Goal: Task Accomplishment & Management: Complete application form

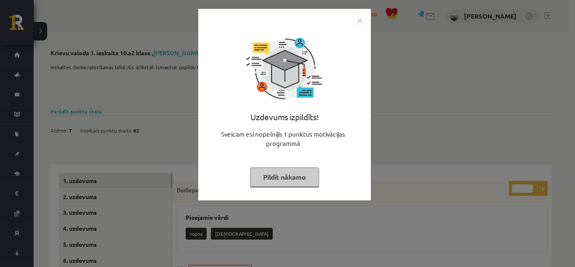
click at [271, 173] on button "Pildīt nākamo" at bounding box center [284, 176] width 69 height 19
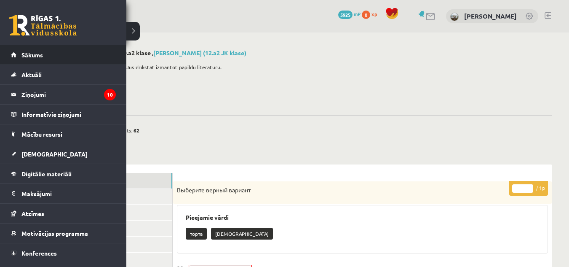
click at [24, 48] on link "Sākums" at bounding box center [63, 54] width 105 height 19
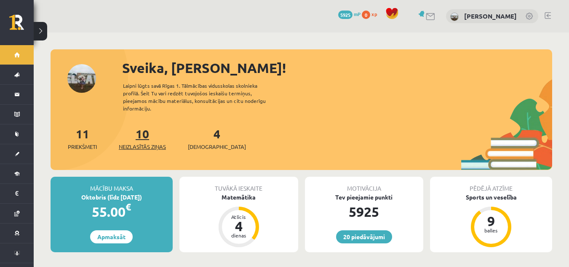
click at [144, 142] on span "Neizlasītās ziņas" at bounding box center [142, 146] width 47 height 8
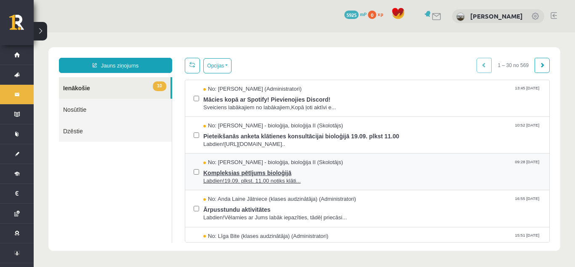
click at [262, 168] on span "Kompleksias pētījums bioloģijā" at bounding box center [372, 171] width 338 height 11
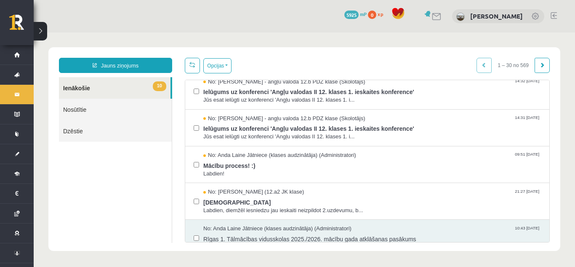
scroll to position [243, 0]
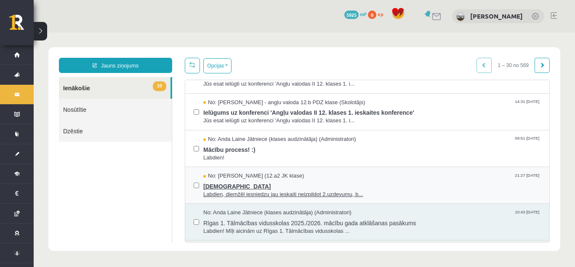
click at [225, 184] on span "ieskaite" at bounding box center [372, 185] width 338 height 11
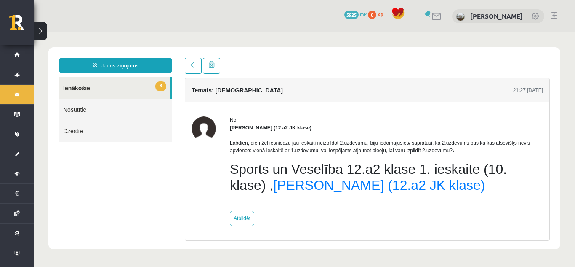
scroll to position [0, 0]
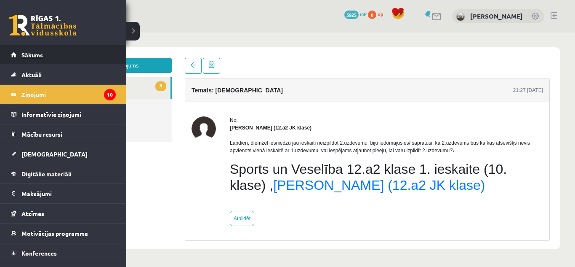
click at [27, 62] on link "Sākums" at bounding box center [63, 54] width 105 height 19
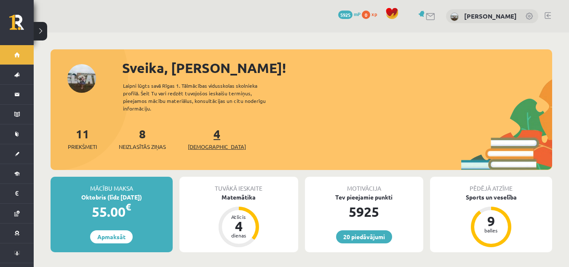
click at [206, 142] on span "[DEMOGRAPHIC_DATA]" at bounding box center [217, 146] width 58 height 8
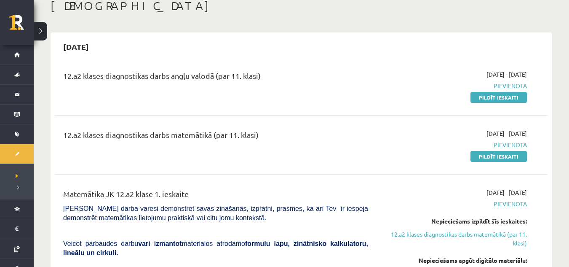
scroll to position [34, 0]
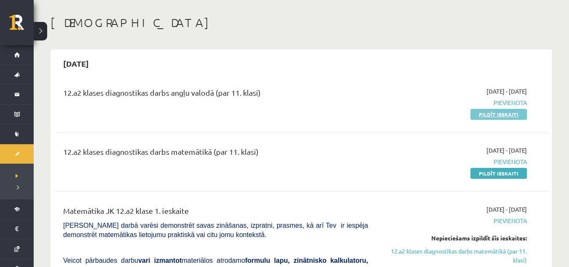
click at [486, 113] on link "Pildīt ieskaiti" at bounding box center [498, 114] width 56 height 11
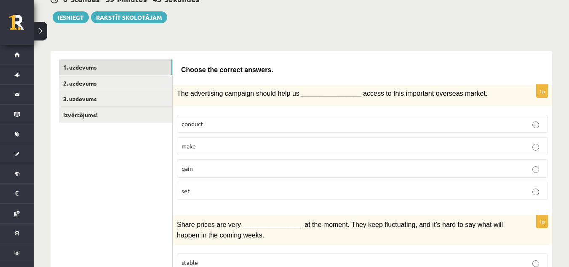
scroll to position [94, 0]
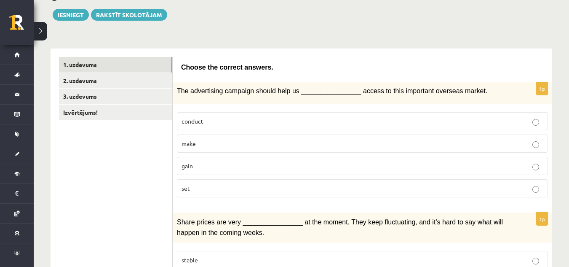
click at [265, 169] on p "gain" at bounding box center [363, 165] width 362 height 9
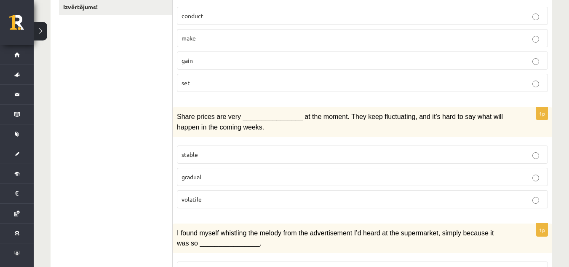
scroll to position [215, 0]
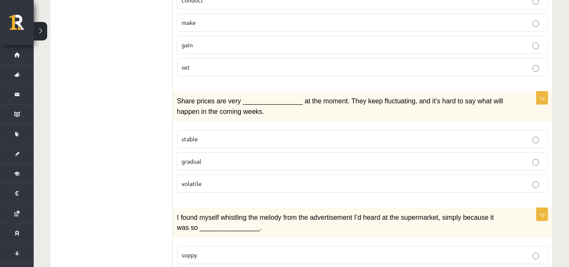
click at [263, 187] on p "volatile" at bounding box center [363, 183] width 362 height 9
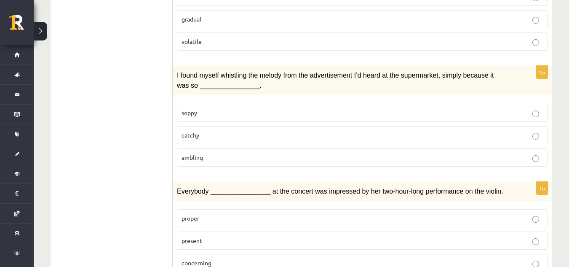
scroll to position [362, 0]
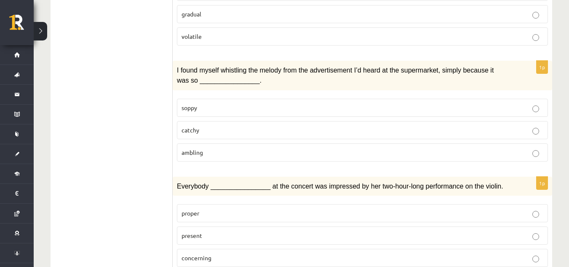
click at [310, 132] on p "catchy" at bounding box center [363, 130] width 362 height 9
click at [230, 234] on p "present" at bounding box center [363, 235] width 362 height 9
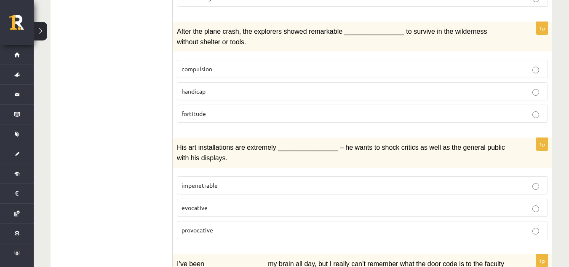
scroll to position [627, 0]
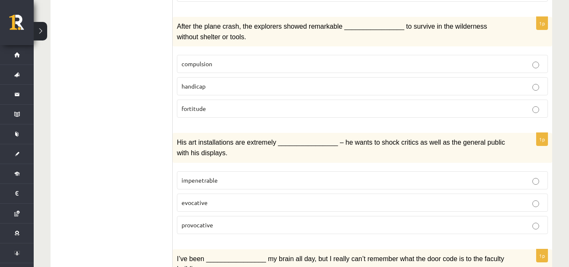
click at [268, 109] on p "fortitude" at bounding box center [363, 108] width 362 height 9
click at [300, 223] on p "provocative" at bounding box center [363, 224] width 362 height 9
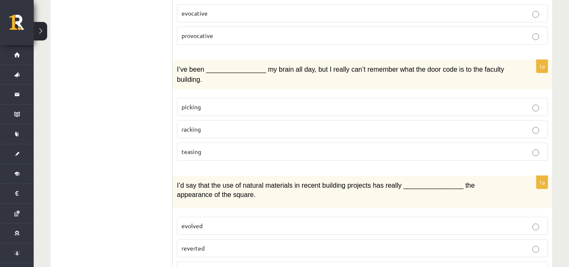
scroll to position [829, 0]
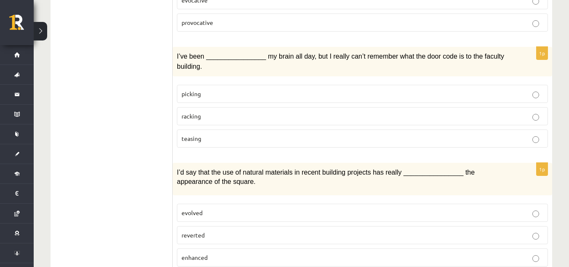
click at [294, 112] on p "racking" at bounding box center [363, 116] width 362 height 9
click at [212, 253] on p "enhanced" at bounding box center [363, 257] width 362 height 9
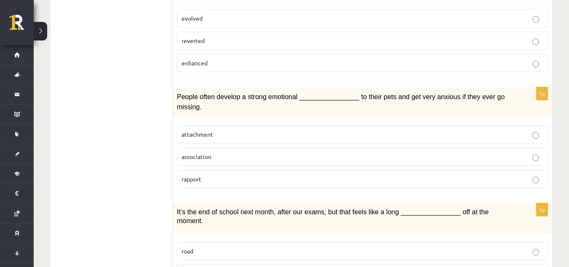
scroll to position [1032, 0]
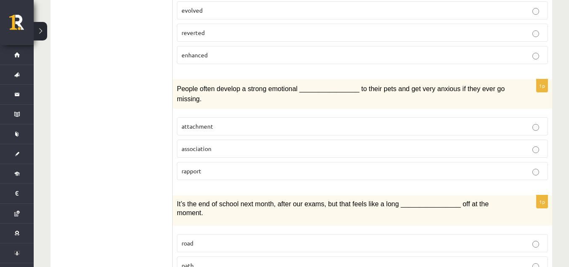
click at [230, 122] on p "attachment" at bounding box center [363, 126] width 362 height 9
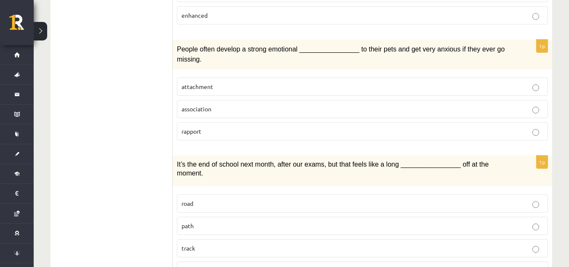
scroll to position [1087, 0]
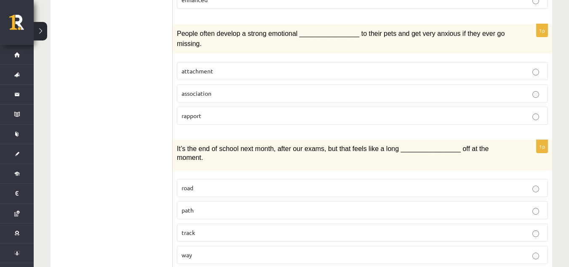
click at [484, 250] on p "way" at bounding box center [363, 254] width 362 height 9
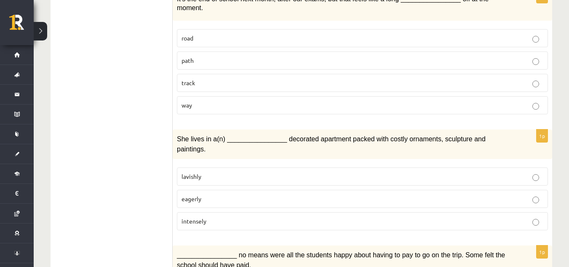
scroll to position [1239, 0]
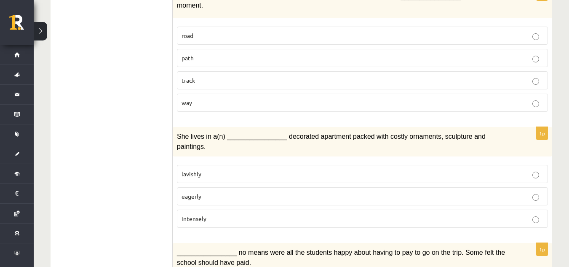
click at [241, 165] on label "lavishly" at bounding box center [362, 174] width 371 height 18
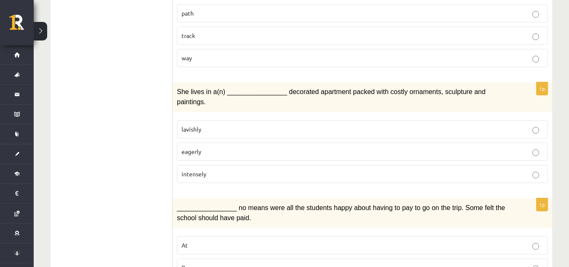
scroll to position [1302, 0]
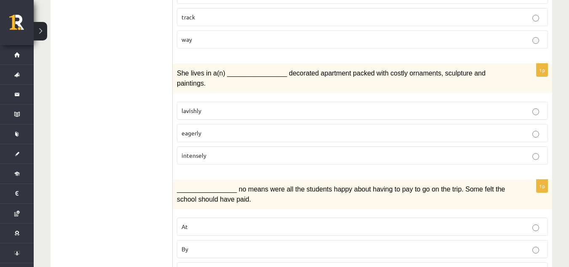
click at [283, 244] on p "By" at bounding box center [363, 248] width 362 height 9
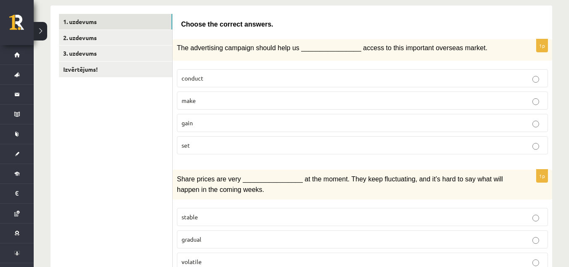
scroll to position [0, 0]
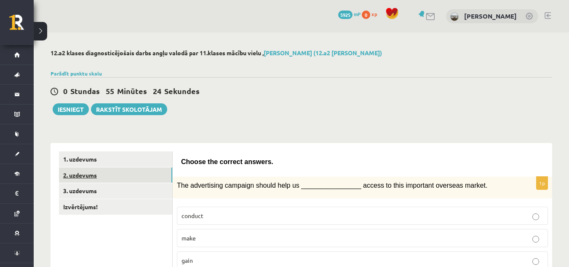
click at [110, 175] on link "2. uzdevums" at bounding box center [115, 175] width 113 height 16
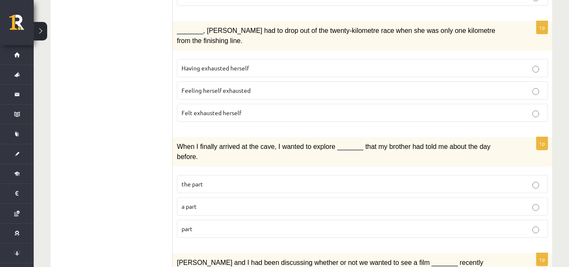
scroll to position [380, 0]
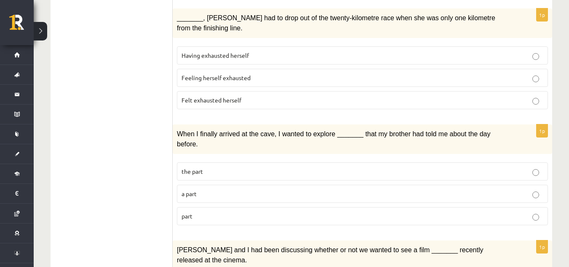
click at [260, 211] on p "part" at bounding box center [363, 215] width 362 height 9
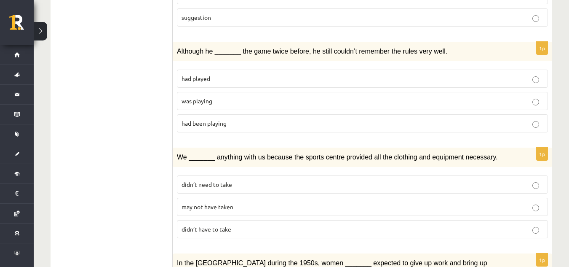
scroll to position [842, 0]
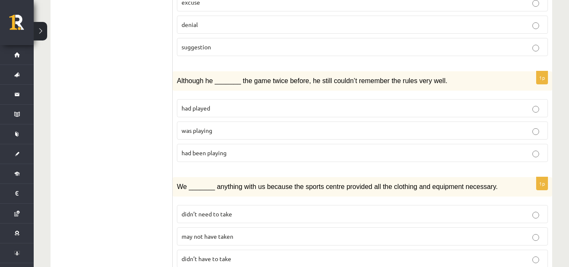
scroll to position [782, 0]
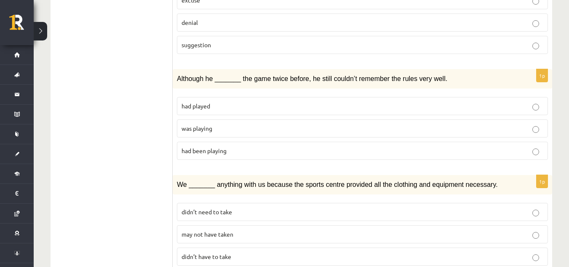
click at [264, 230] on p "may not have taken" at bounding box center [363, 234] width 362 height 9
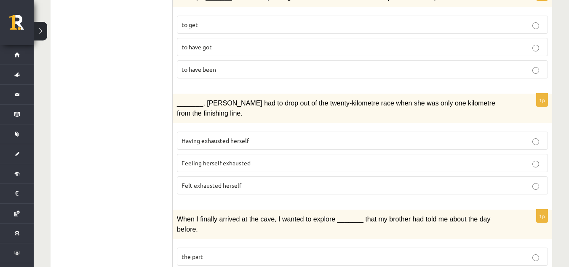
scroll to position [288, 0]
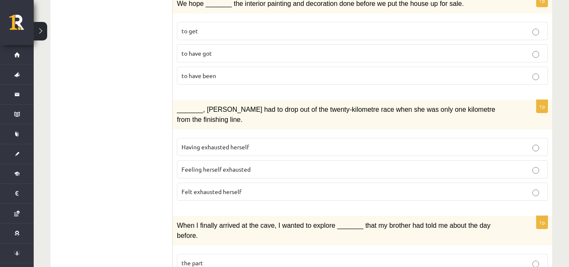
click at [281, 185] on label "Felt exhausted herself" at bounding box center [362, 191] width 371 height 18
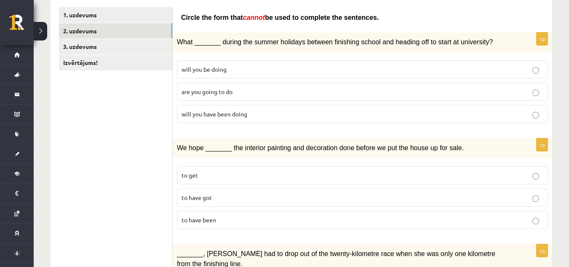
scroll to position [142, 0]
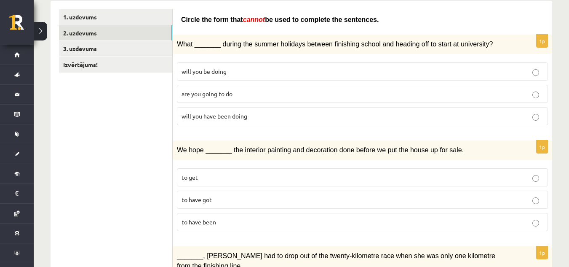
click at [358, 108] on label "will you have been doing" at bounding box center [362, 116] width 371 height 18
click at [331, 222] on p "to have been" at bounding box center [363, 221] width 362 height 9
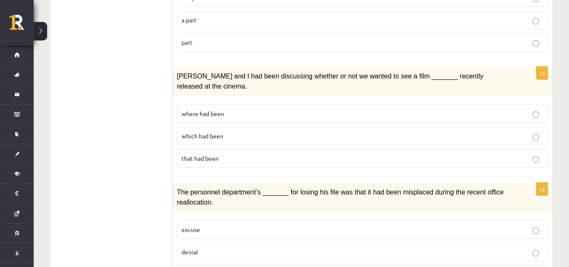
scroll to position [549, 0]
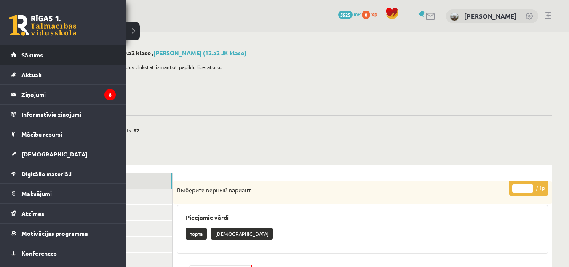
click at [24, 58] on span "Sākums" at bounding box center [31, 55] width 21 height 8
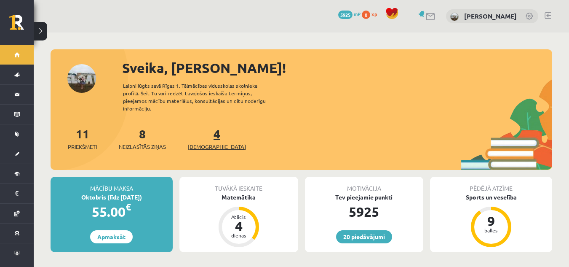
click at [206, 142] on span "[DEMOGRAPHIC_DATA]" at bounding box center [217, 146] width 58 height 8
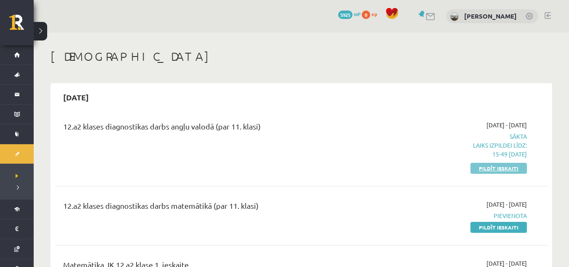
click at [497, 171] on link "Pildīt ieskaiti" at bounding box center [498, 168] width 56 height 11
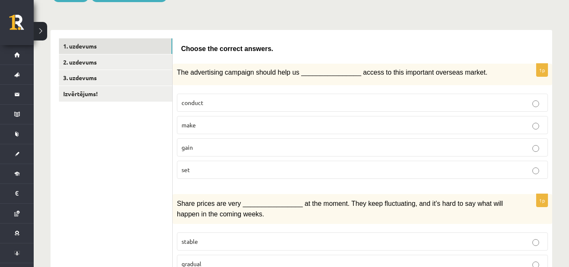
scroll to position [115, 0]
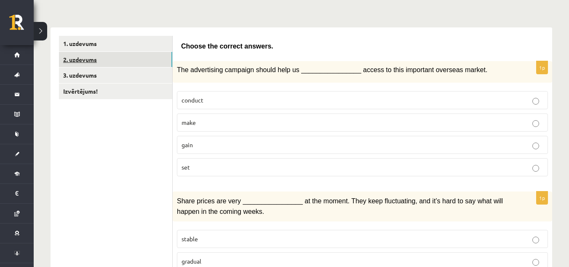
click at [130, 63] on link "2. uzdevums" at bounding box center [115, 60] width 113 height 16
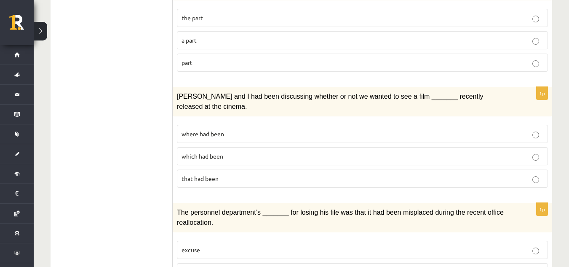
scroll to position [531, 0]
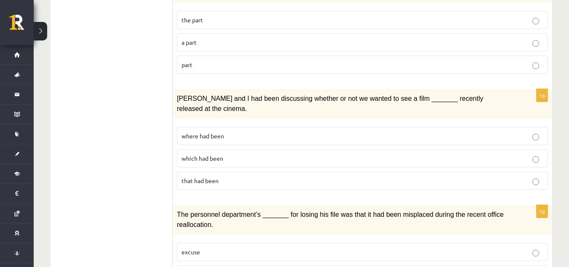
click at [253, 131] on p "where had been" at bounding box center [363, 135] width 362 height 9
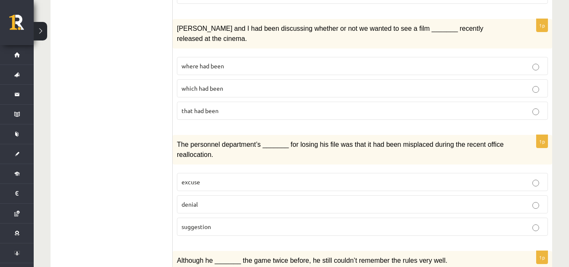
scroll to position [612, 0]
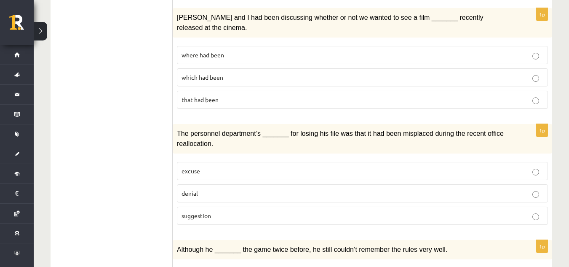
click at [282, 189] on p "denial" at bounding box center [363, 193] width 362 height 9
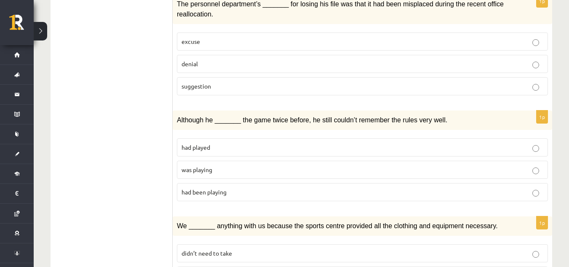
scroll to position [760, 0]
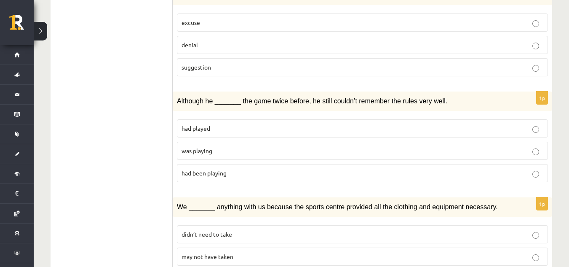
click at [267, 146] on p "was playing" at bounding box center [363, 150] width 362 height 9
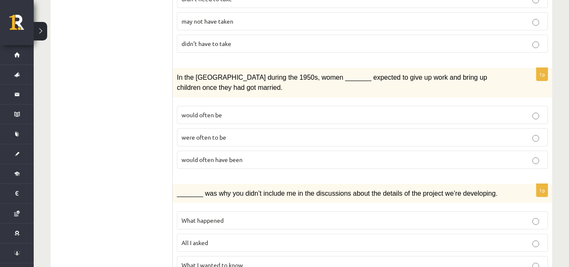
scroll to position [998, 0]
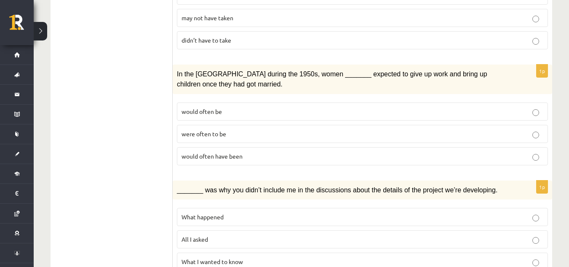
click at [298, 208] on label "What happened" at bounding box center [362, 217] width 371 height 18
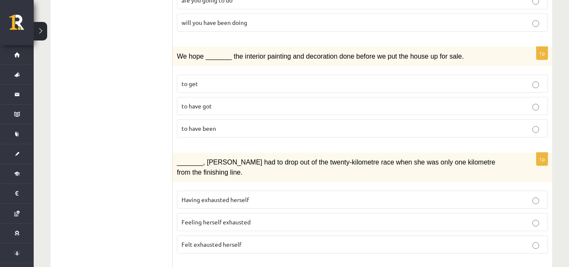
scroll to position [227, 0]
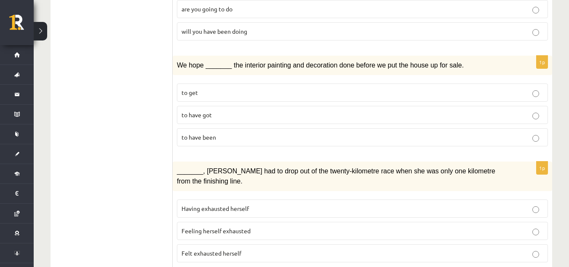
click at [247, 129] on label "to have been" at bounding box center [362, 137] width 371 height 18
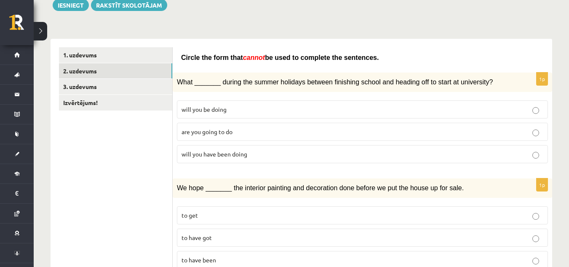
scroll to position [89, 0]
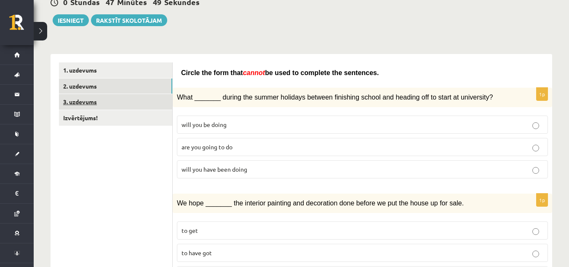
drag, startPoint x: 87, startPoint y: 97, endPoint x: 73, endPoint y: 101, distance: 14.3
click at [73, 101] on link "3. uzdevums" at bounding box center [115, 102] width 113 height 16
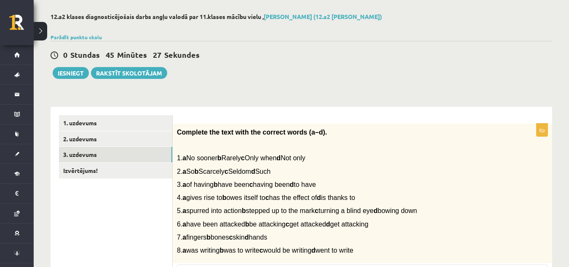
scroll to position [28, 0]
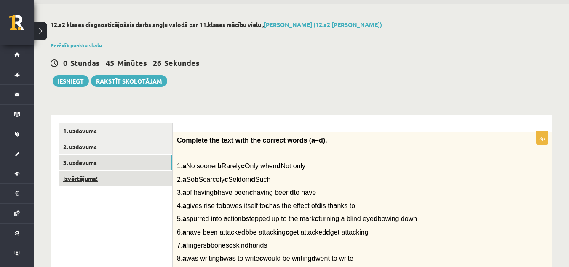
click at [139, 179] on link "Izvērtējums!" at bounding box center [115, 179] width 113 height 16
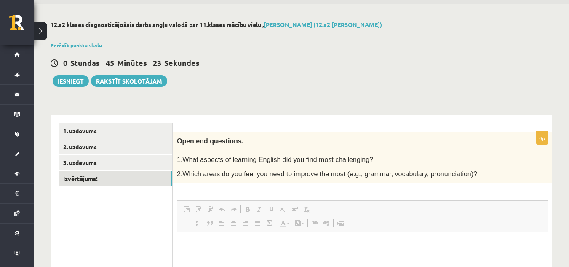
scroll to position [0, 0]
click at [65, 78] on button "Iesniegt" at bounding box center [71, 81] width 36 height 12
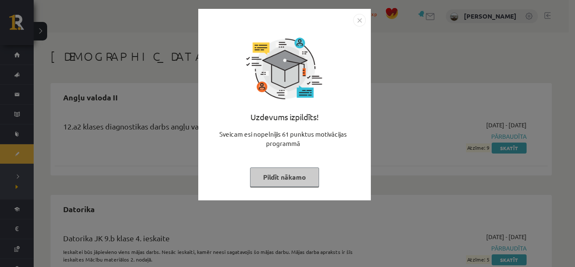
click at [291, 174] on button "Pildīt nākamo" at bounding box center [284, 176] width 69 height 19
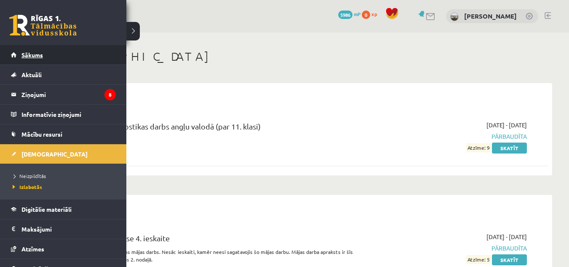
click at [50, 59] on link "Sākums" at bounding box center [63, 54] width 105 height 19
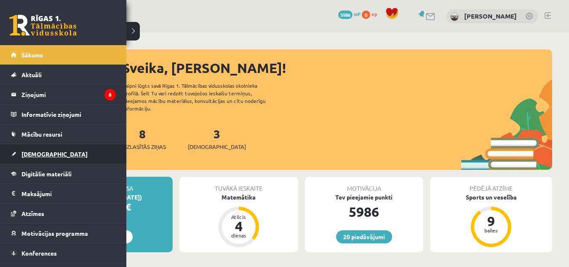
click at [49, 157] on link "[DEMOGRAPHIC_DATA]" at bounding box center [63, 153] width 105 height 19
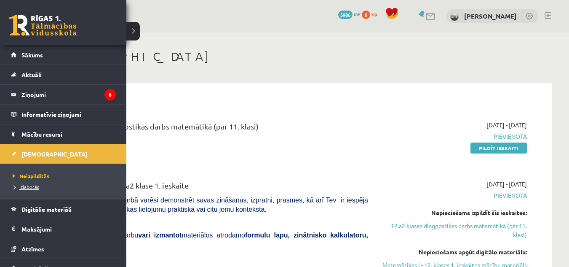
click at [27, 187] on span "Izlabotās" at bounding box center [25, 186] width 29 height 7
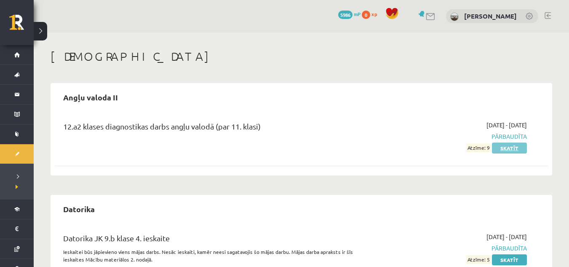
click at [504, 147] on link "Skatīt" at bounding box center [509, 147] width 35 height 11
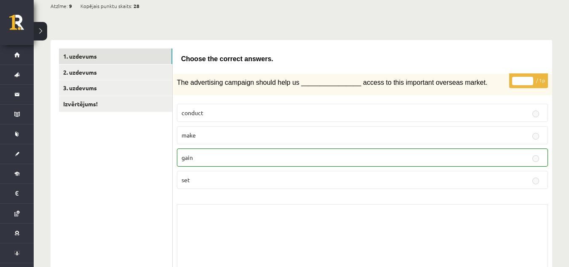
scroll to position [91, 0]
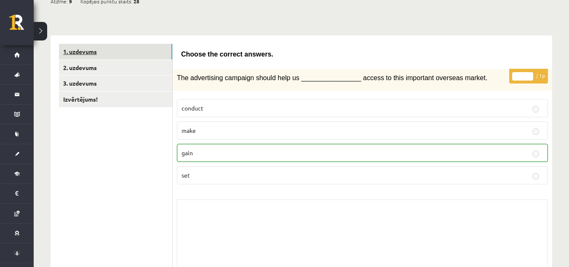
click at [83, 59] on link "1. uzdevums" at bounding box center [115, 52] width 113 height 16
click at [86, 77] on link "3. uzdevums" at bounding box center [115, 83] width 113 height 16
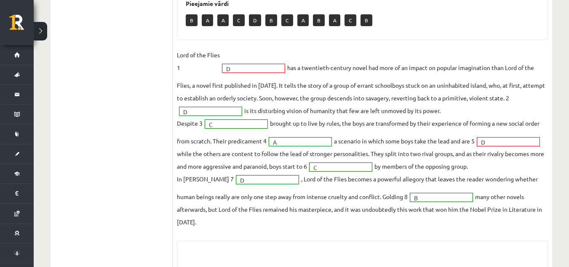
scroll to position [380, 0]
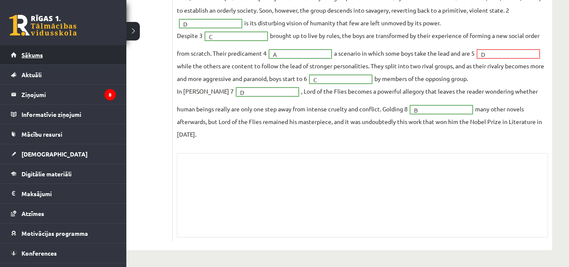
click at [18, 57] on link "Sākums" at bounding box center [63, 54] width 105 height 19
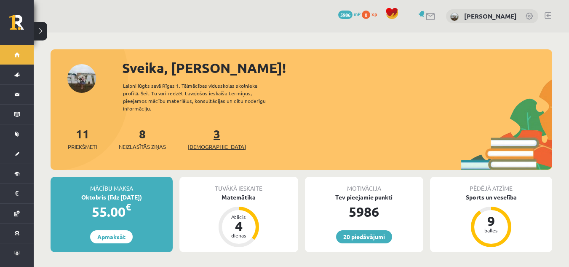
click at [206, 142] on span "[DEMOGRAPHIC_DATA]" at bounding box center [217, 146] width 58 height 8
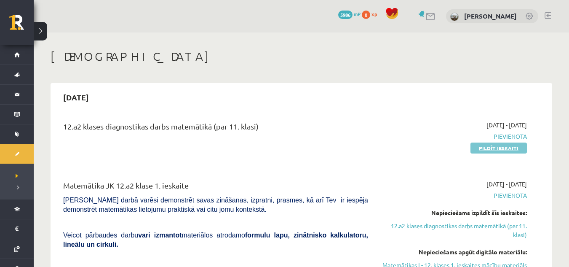
click at [483, 147] on link "Pildīt ieskaiti" at bounding box center [498, 147] width 56 height 11
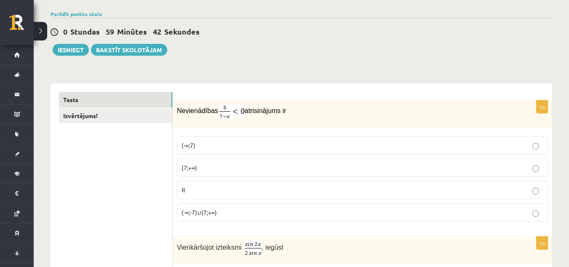
scroll to position [45, 0]
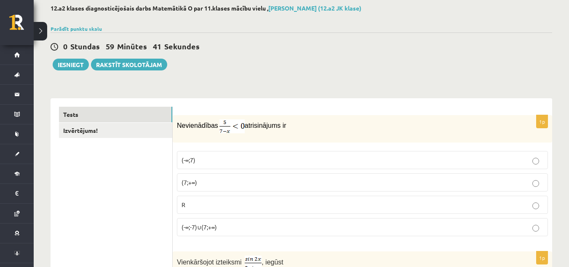
click at [225, 118] on div "Nevienādības atrisinājums ir" at bounding box center [363, 128] width 380 height 27
click at [230, 124] on img at bounding box center [231, 126] width 25 height 14
click at [231, 183] on p "(7;+∞)" at bounding box center [363, 182] width 362 height 9
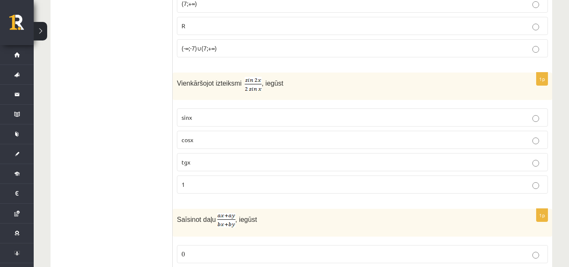
scroll to position [231, 0]
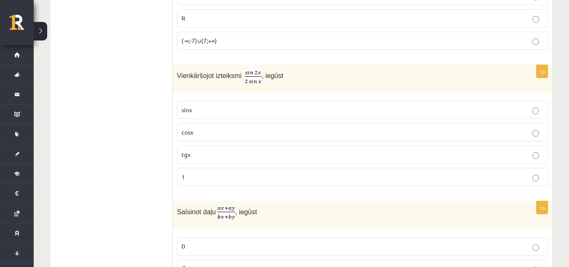
click at [230, 130] on p "cosx" at bounding box center [363, 132] width 362 height 9
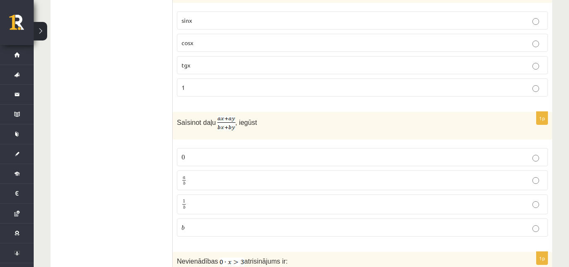
scroll to position [335, 0]
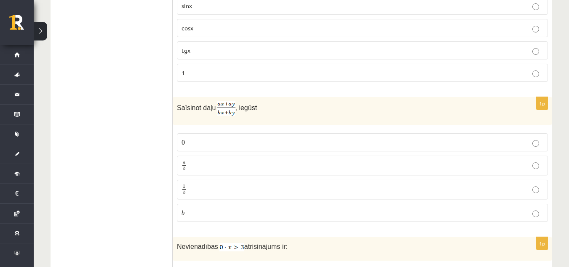
click at [208, 168] on p "a b a b" at bounding box center [363, 165] width 362 height 11
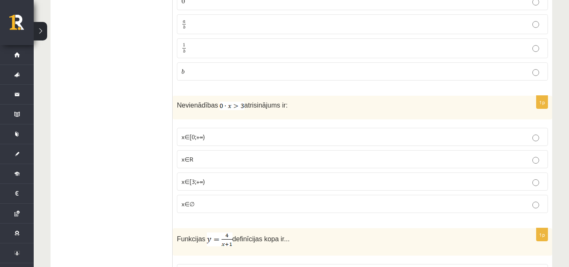
scroll to position [484, 0]
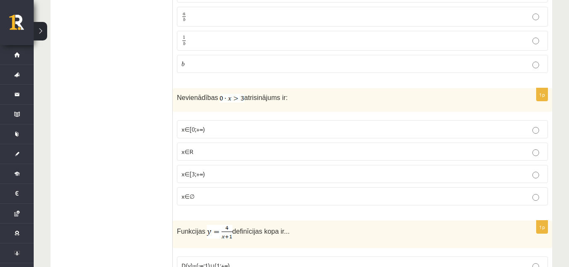
click at [266, 195] on p "x∈∅" at bounding box center [363, 196] width 362 height 9
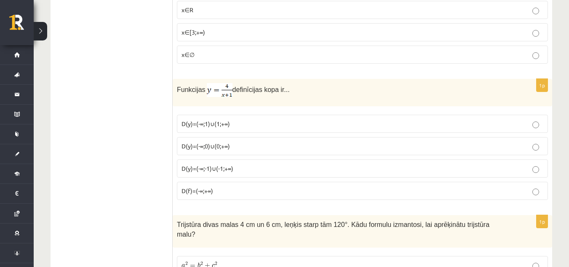
scroll to position [617, 0]
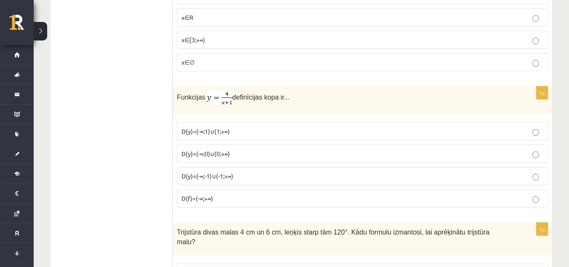
click at [212, 100] on img at bounding box center [220, 98] width 26 height 14
click at [207, 96] on img at bounding box center [220, 98] width 26 height 14
drag, startPoint x: 212, startPoint y: 93, endPoint x: 207, endPoint y: 104, distance: 12.2
click at [207, 104] on img at bounding box center [220, 98] width 26 height 14
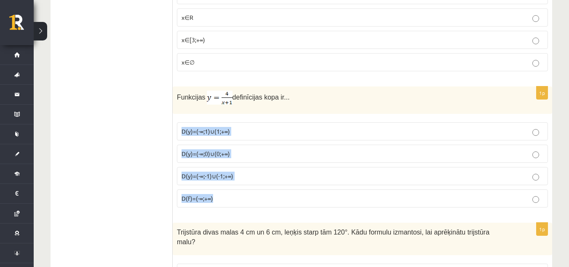
drag, startPoint x: 176, startPoint y: 125, endPoint x: 232, endPoint y: 198, distance: 92.2
click at [232, 198] on div "1p Funkcijas definīcijas kopa ir... D(y)=(-∞;1)∪(1;+∞) D(y)=(-∞;0)∪(0;+∞) D(y)=…" at bounding box center [363, 150] width 380 height 128
copy fieldset "D(y)=(-∞;1)∪(1;+∞) D(y)=(-∞;0)∪(0;+∞) D(y)=(-∞;-1)∪(-1;+∞) D(f)=(-∞;+∞)"
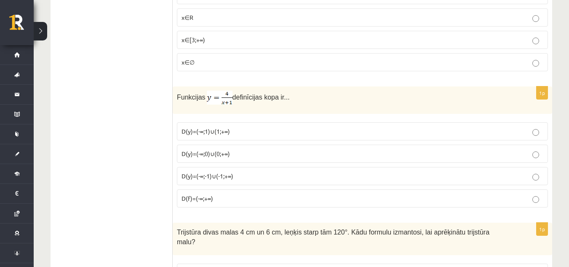
click at [213, 161] on label "D(y)=(-∞;0)∪(0;+∞)" at bounding box center [362, 153] width 371 height 18
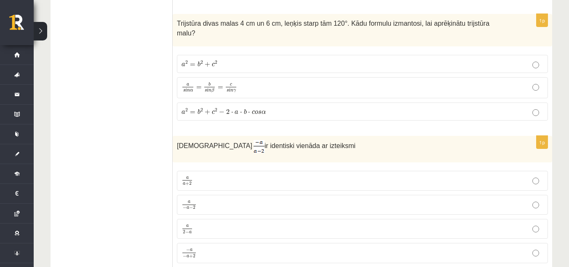
scroll to position [804, 0]
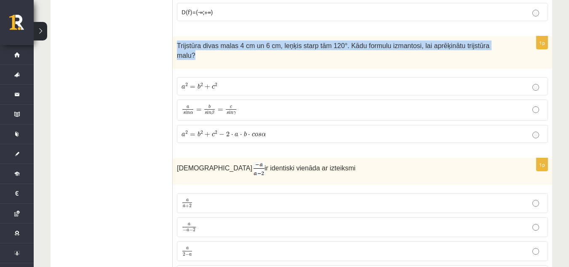
drag, startPoint x: 176, startPoint y: 43, endPoint x: 499, endPoint y: 45, distance: 322.6
click at [499, 45] on div "Trijstūra divas malas 4 cm un 6 cm, leņķis starp tām 120°. Kādu formulu izmanto…" at bounding box center [363, 52] width 380 height 32
copy span "Trijstūra divas malas 4 cm un 6 cm, leņķis starp tām 120°. Kādu formulu izmanto…"
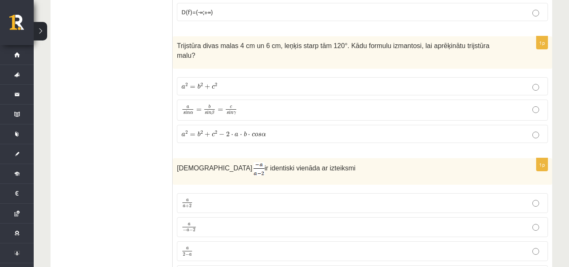
click at [198, 83] on span "b" at bounding box center [199, 85] width 3 height 5
click at [226, 131] on span "2" at bounding box center [227, 133] width 3 height 5
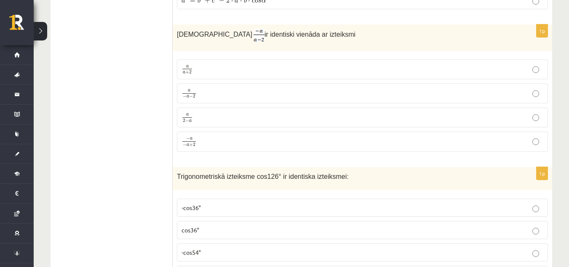
scroll to position [915, 0]
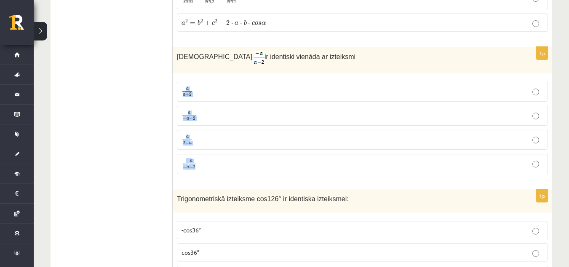
drag, startPoint x: 180, startPoint y: 77, endPoint x: 198, endPoint y: 146, distance: 71.5
click at [198, 146] on fieldset "a a + 2 a a + 2 a − a − 2 a − a − 2 a 2 − a a 2 − a − a − a + 2 − a − a + 2" at bounding box center [362, 127] width 371 height 99
drag, startPoint x: 161, startPoint y: 79, endPoint x: 134, endPoint y: 60, distance: 33.6
drag, startPoint x: 171, startPoint y: 68, endPoint x: 176, endPoint y: 152, distance: 84.4
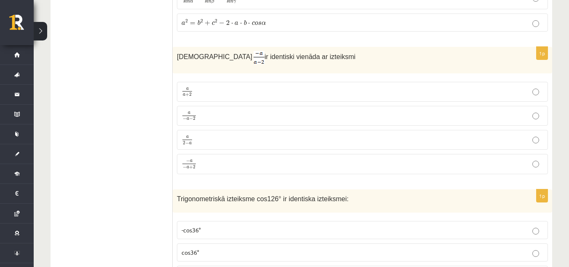
drag, startPoint x: 174, startPoint y: 69, endPoint x: 187, endPoint y: 160, distance: 91.4
click at [187, 160] on div "1p Izteiksme ir identiski vienāda ar izteiksmi a a + 2 a a + 2 a − a − 2 a − a …" at bounding box center [363, 114] width 380 height 134
copy fieldset "a a + 2 a a + 2 a − a − 2 a − a − 2 a 2 − a a 2 − a − a − a + 2"
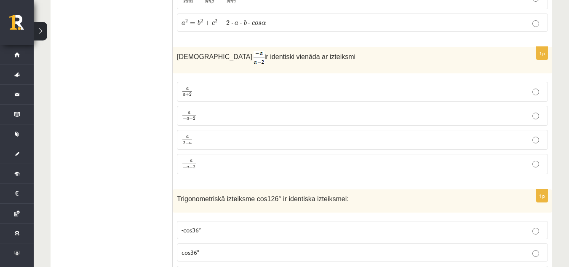
click at [210, 110] on p "a − a − 2 a − a − 2" at bounding box center [363, 115] width 362 height 11
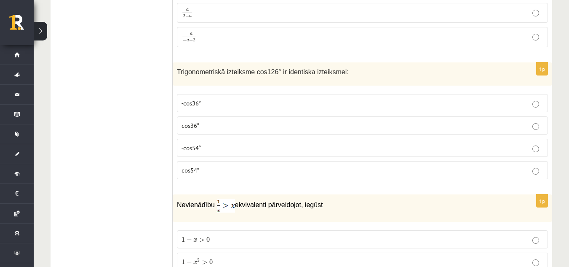
scroll to position [1034, 0]
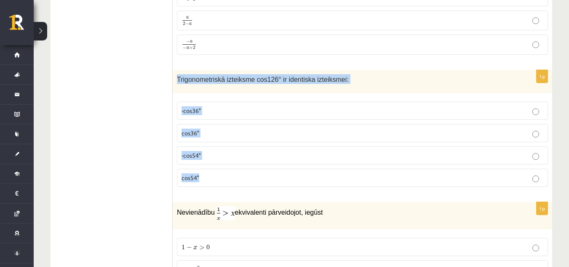
drag, startPoint x: 175, startPoint y: 65, endPoint x: 235, endPoint y: 177, distance: 127.4
click at [235, 177] on div "1p Trigonometriskā izteiksme cos126° ir identiska izteiksmei: -cos36° cos36° -c…" at bounding box center [363, 131] width 380 height 123
copy div "Trigonometriskā izteiksme cos126° ir identiska izteiksmei: -cos36° cos36° -cos5…"
click at [226, 152] on label "-cos54°" at bounding box center [362, 155] width 371 height 18
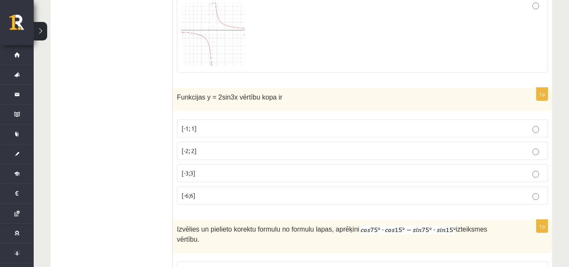
scroll to position [2269, 0]
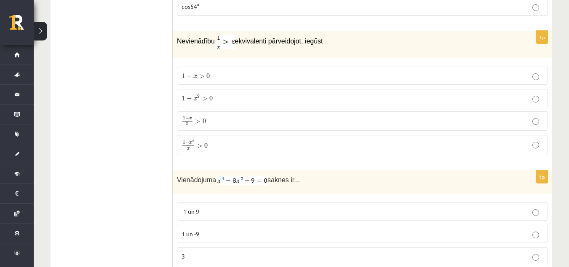
scroll to position [1197, 0]
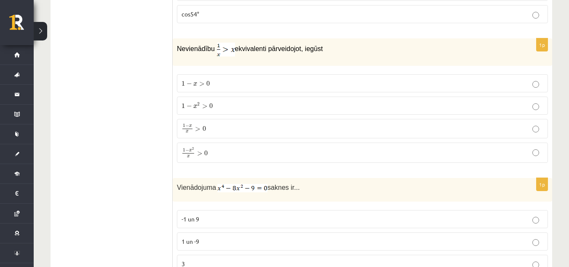
click at [223, 43] on img at bounding box center [226, 50] width 18 height 14
click at [224, 43] on img at bounding box center [226, 50] width 18 height 14
drag, startPoint x: 234, startPoint y: 37, endPoint x: 339, endPoint y: 31, distance: 105.1
click at [339, 43] on p "Nevienādību ekvivalenti pārveidojot, iegūst" at bounding box center [341, 50] width 329 height 14
copy span "ekvivalenti pārveidojot, iegūst"
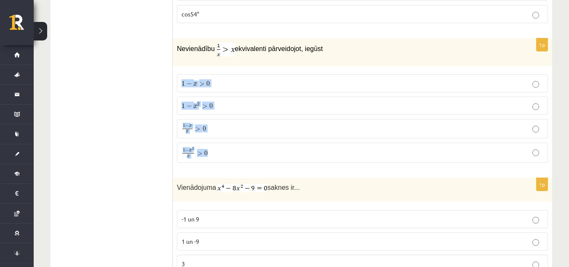
drag, startPoint x: 180, startPoint y: 69, endPoint x: 211, endPoint y: 136, distance: 73.5
click at [211, 136] on fieldset "1 − x > 0 1 − x > 0 1 − x 2 > 0 1 − x 2 > 0 1 − x x > 0 1 − x x > 0 1 − x 2 x >…" at bounding box center [362, 118] width 371 height 96
drag, startPoint x: 171, startPoint y: 62, endPoint x: 154, endPoint y: 63, distance: 16.9
drag, startPoint x: 173, startPoint y: 59, endPoint x: 183, endPoint y: 151, distance: 92.4
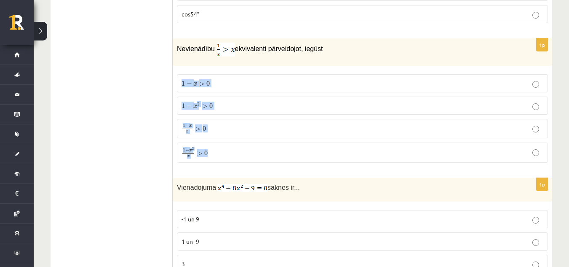
click at [182, 151] on div "1p Nevienādību ekvivalenti pārveidojot, iegūst 1 − x > 0 1 − x > 0 1 − x 2 > 0 …" at bounding box center [363, 103] width 380 height 131
drag, startPoint x: 163, startPoint y: 107, endPoint x: 165, endPoint y: 75, distance: 32.9
drag, startPoint x: 179, startPoint y: 65, endPoint x: 204, endPoint y: 148, distance: 86.7
click at [204, 148] on fieldset "1 − x > 0 1 − x > 0 1 − x 2 > 0 1 − x 2 > 0 1 − x x > 0 1 − x x > 0 1 − x 2 x >…" at bounding box center [362, 118] width 371 height 96
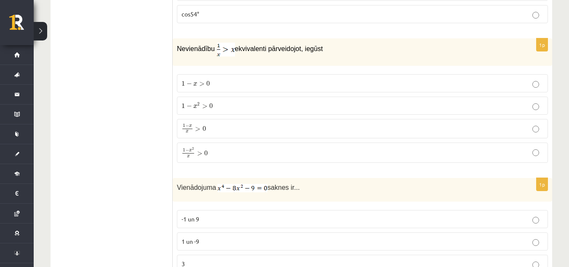
drag, startPoint x: 198, startPoint y: 155, endPoint x: 138, endPoint y: 122, distance: 68.8
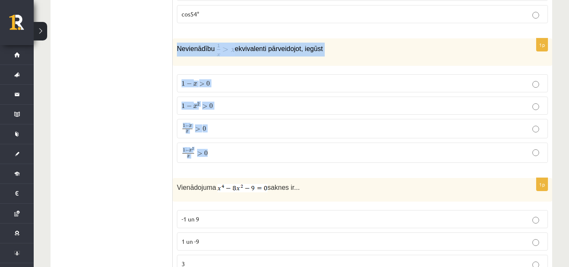
drag, startPoint x: 179, startPoint y: 53, endPoint x: 212, endPoint y: 149, distance: 101.2
click at [212, 149] on div "1p Nevienādību ekvivalenti pārveidojot, iegūst 1 − x > 0 1 − x > 0 1 − x 2 > 0 …" at bounding box center [363, 103] width 380 height 131
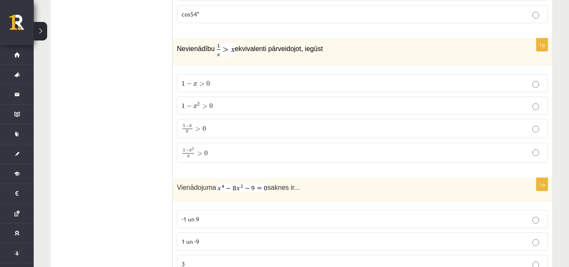
drag, startPoint x: 176, startPoint y: 59, endPoint x: 208, endPoint y: 147, distance: 92.7
click at [208, 147] on div "1p Nevienādību ekvivalenti pārveidojot, iegūst 1 − x > 0 1 − x > 0 1 − x 2 > 0 …" at bounding box center [363, 103] width 380 height 131
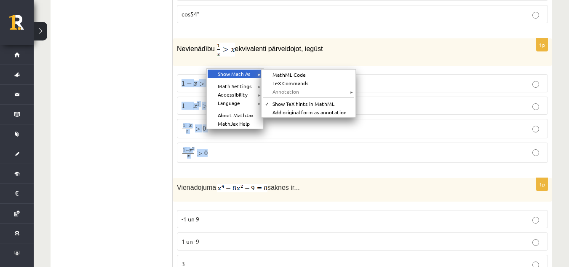
click at [229, 74] on div "Show Math As ►" at bounding box center [235, 73] width 55 height 8
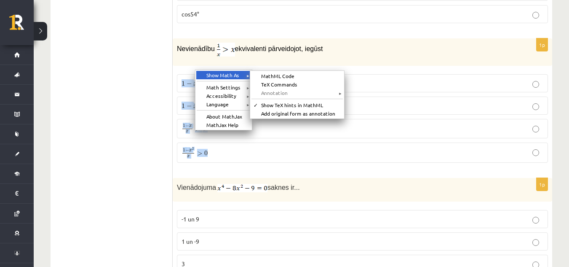
click at [248, 76] on span "►" at bounding box center [248, 75] width 4 height 7
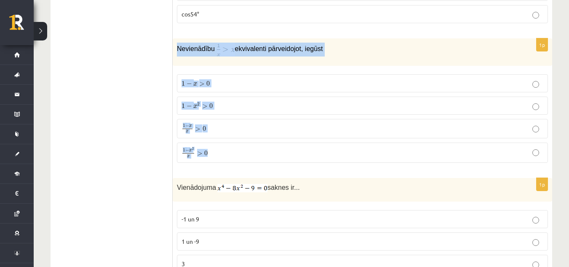
drag, startPoint x: 178, startPoint y: 78, endPoint x: 211, endPoint y: 147, distance: 76.3
click at [211, 147] on div "1p Nevienādību ekvivalenti pārveidojot, iegūst 1 − x > 0 1 − x > 0 1 − x 2 > 0 …" at bounding box center [363, 103] width 380 height 131
copy div "Nevienādību ekvivalenti pārveidojot, iegūst 1 − x > 0 1 − x > 0 1 − x 2 > 0 1 −…"
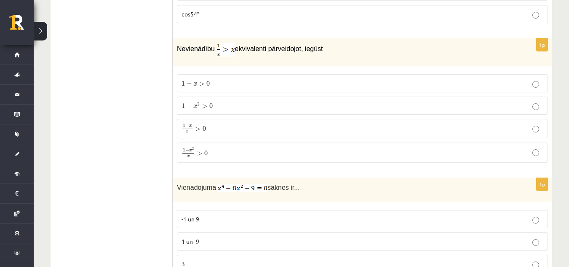
click at [190, 96] on label "1 − x 2 > 0 1 − x 2 > 0" at bounding box center [362, 105] width 371 height 18
click at [188, 149] on span "−" at bounding box center [187, 151] width 4 height 4
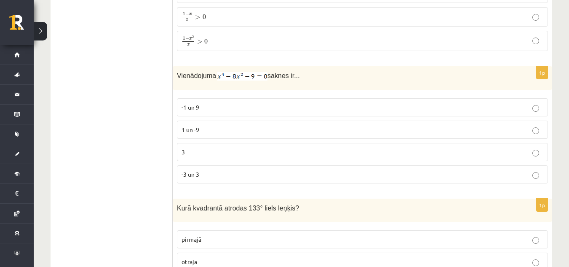
scroll to position [1339, 0]
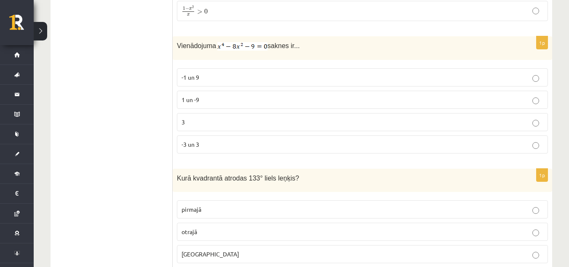
drag, startPoint x: 175, startPoint y: 26, endPoint x: 316, endPoint y: 48, distance: 142.4
click at [316, 48] on div "Vienādojuma saknes ir..." at bounding box center [363, 48] width 380 height 24
copy p "Vienādojuma saknes ir..."
drag, startPoint x: 177, startPoint y: 50, endPoint x: 214, endPoint y: 131, distance: 89.0
click at [214, 131] on div "1p Vienādojuma saknes ir... -1 un 9 1 un -9 3 -3 un 3" at bounding box center [363, 98] width 380 height 124
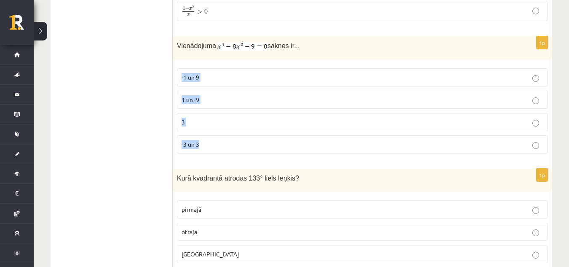
copy fieldset "-1 un 9 1 un -9 3 -3 un 3"
click at [225, 138] on label "-3 un 3" at bounding box center [362, 144] width 371 height 18
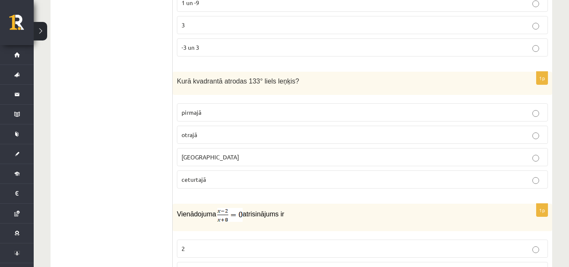
scroll to position [1443, 0]
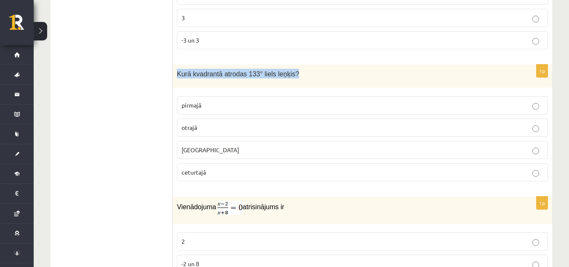
drag, startPoint x: 177, startPoint y: 62, endPoint x: 289, endPoint y: 64, distance: 112.1
click at [289, 69] on p "Kurā kvadrantā atrodas 133° liels leņķis?" at bounding box center [341, 74] width 329 height 10
copy span "Kurā kvadrantā atrodas 133° liels leņķis?"
click at [217, 123] on p "otrajā" at bounding box center [363, 127] width 362 height 9
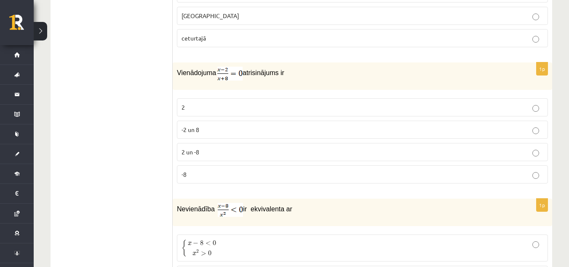
scroll to position [1592, 0]
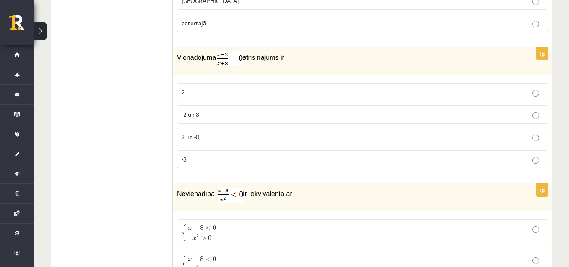
click at [215, 86] on label "2" at bounding box center [362, 92] width 371 height 18
click at [207, 83] on label "2" at bounding box center [362, 92] width 371 height 18
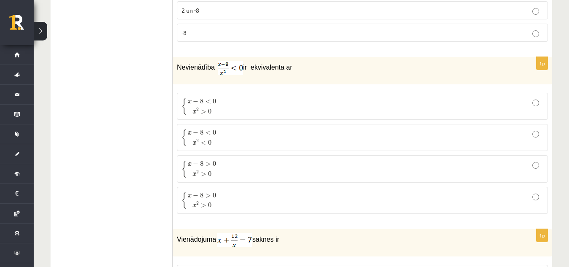
scroll to position [1711, 0]
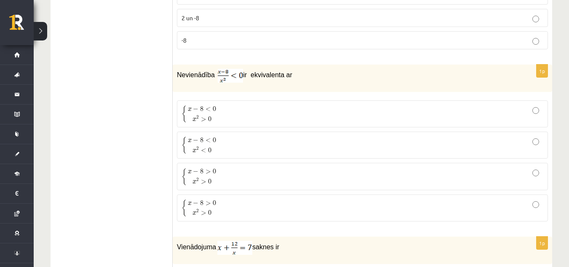
drag, startPoint x: 175, startPoint y: 62, endPoint x: 310, endPoint y: 63, distance: 135.2
click at [310, 64] on div "Nevienādība ir ekvivalenta ar" at bounding box center [363, 77] width 380 height 27
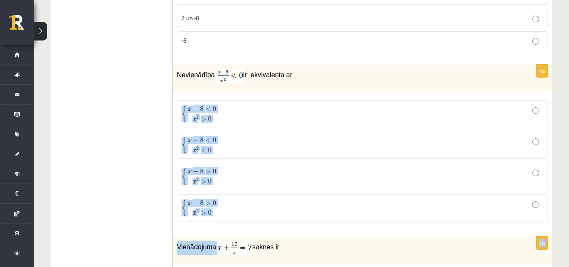
drag, startPoint x: 179, startPoint y: 84, endPoint x: 218, endPoint y: 225, distance: 146.0
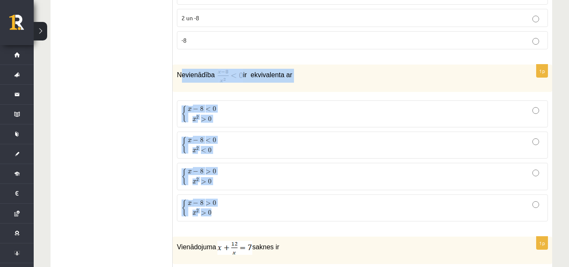
drag, startPoint x: 182, startPoint y: 76, endPoint x: 215, endPoint y: 207, distance: 135.5
click at [215, 207] on div "1p Nevienādība ir ekvivalenta ar { x − 8 < 0 x 2 > 0 { x − 8 < 0 x 2 > 0 { x − …" at bounding box center [363, 145] width 380 height 163
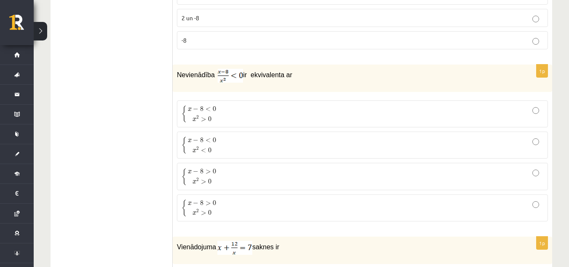
click at [216, 105] on span "x − 8 < 0 x 2 > 0" at bounding box center [202, 113] width 31 height 17
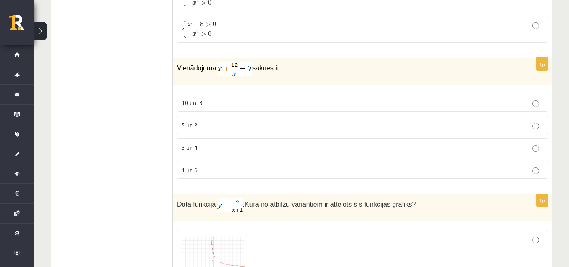
scroll to position [1912, 0]
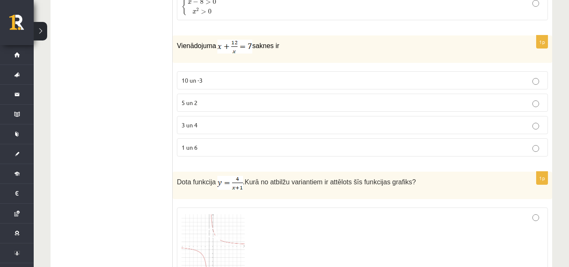
click at [224, 40] on img at bounding box center [234, 47] width 35 height 14
click at [227, 40] on img at bounding box center [234, 47] width 35 height 14
click at [264, 120] on p "3 un 4" at bounding box center [363, 124] width 362 height 9
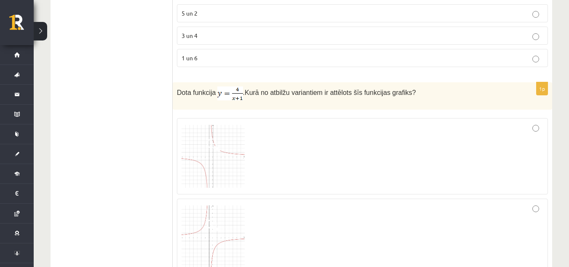
scroll to position [1994, 0]
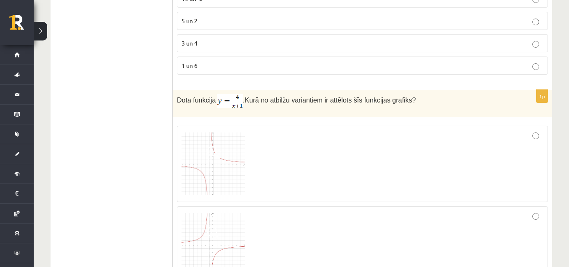
click at [224, 94] on img at bounding box center [230, 101] width 26 height 14
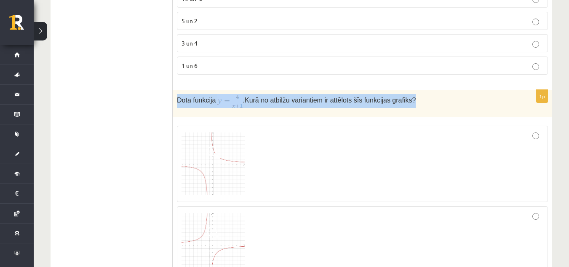
drag, startPoint x: 176, startPoint y: 86, endPoint x: 406, endPoint y: 84, distance: 230.0
click at [406, 90] on div "Dota funkcija . Kurā no atbilžu variantiem ir attēlots šīs funkcijas grafiks?" at bounding box center [363, 103] width 380 height 27
click at [215, 94] on p "Dota funkcija . Kurā no atbilžu variantiem ir attēlots šīs funkcijas grafiks?" at bounding box center [341, 101] width 329 height 14
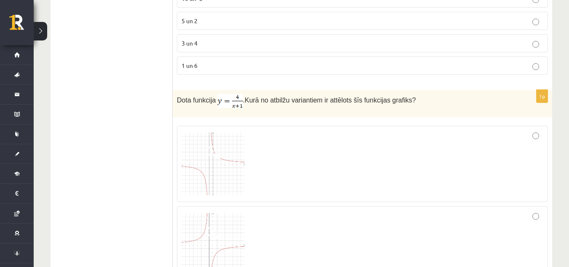
click at [219, 94] on img at bounding box center [230, 101] width 26 height 14
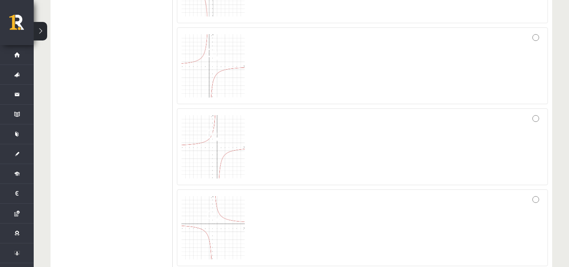
scroll to position [2128, 0]
click at [237, 168] on img at bounding box center [213, 191] width 63 height 63
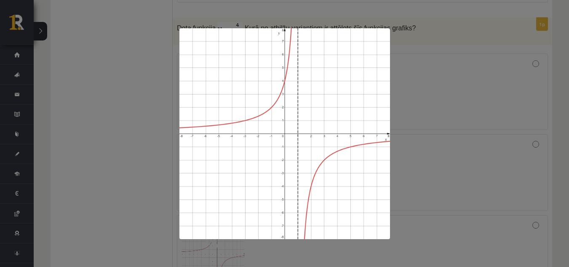
scroll to position [1895, 0]
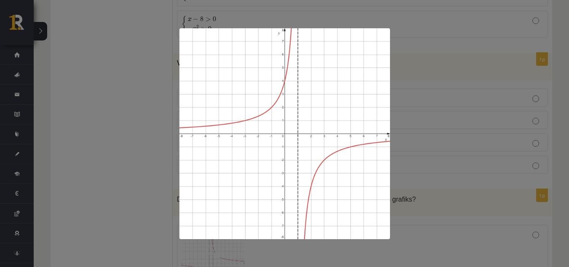
click at [562, 61] on div at bounding box center [284, 133] width 569 height 267
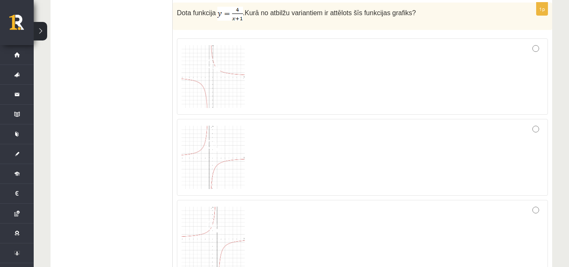
scroll to position [2095, 0]
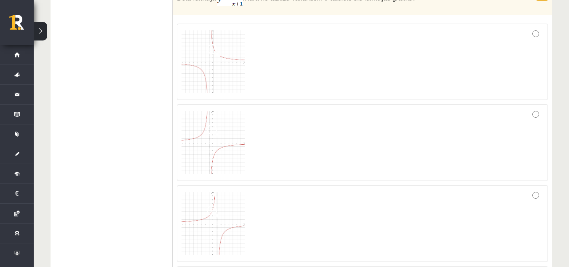
drag, startPoint x: 208, startPoint y: 206, endPoint x: 198, endPoint y: 125, distance: 81.9
click at [198, 125] on img at bounding box center [213, 142] width 63 height 63
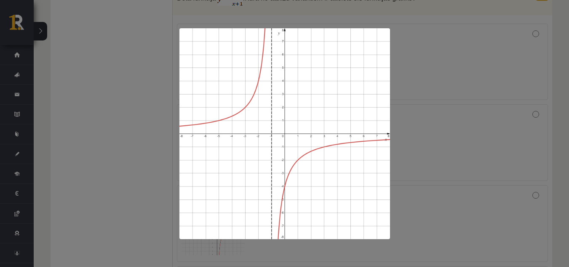
click at [128, 57] on div at bounding box center [284, 133] width 569 height 267
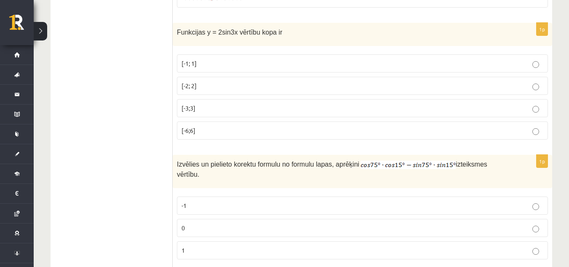
scroll to position [2408, 0]
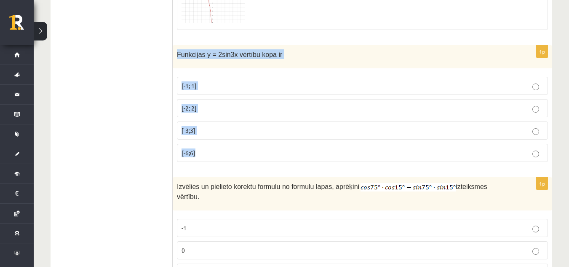
drag, startPoint x: 176, startPoint y: 37, endPoint x: 220, endPoint y: 130, distance: 101.9
click at [220, 130] on div "1p Funkcijas y = 2sin3x vērtību kopa ir [-1; 1] [-2; 2] [-3;3] [-6;6]" at bounding box center [363, 106] width 380 height 123
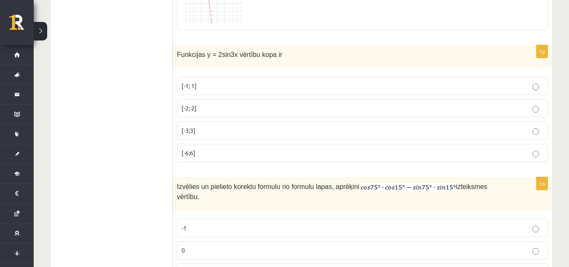
click at [218, 104] on p "[-2; 2]" at bounding box center [363, 108] width 362 height 9
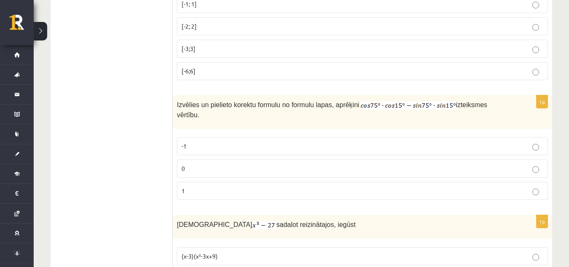
scroll to position [2482, 0]
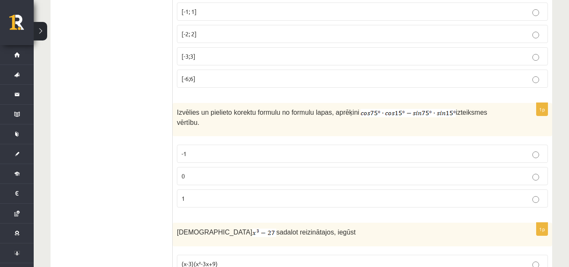
click at [369, 109] on img at bounding box center [408, 113] width 95 height 8
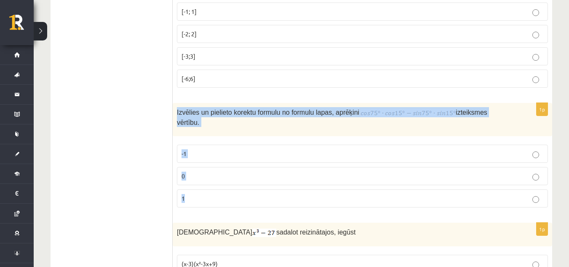
drag, startPoint x: 174, startPoint y: 99, endPoint x: 235, endPoint y: 171, distance: 95.0
click at [235, 171] on div "1p Izvēlies un pielieto korektu formulu no formulu lapas, aprēķini izteiksmes v…" at bounding box center [363, 158] width 380 height 111
click at [190, 167] on label "0" at bounding box center [362, 176] width 371 height 18
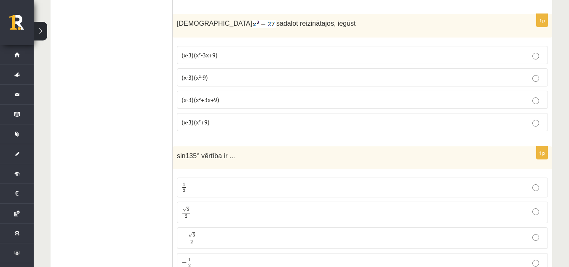
scroll to position [2624, 0]
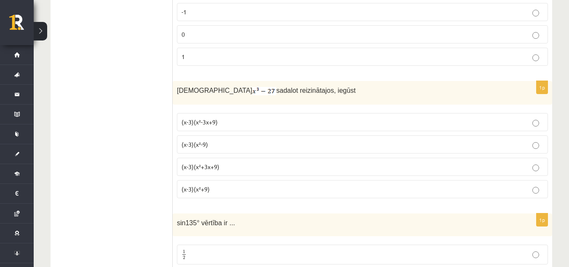
click at [252, 87] on img at bounding box center [264, 91] width 24 height 8
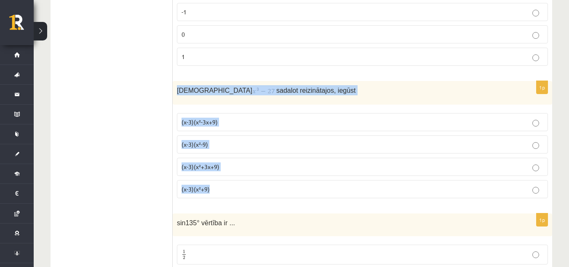
drag, startPoint x: 176, startPoint y: 67, endPoint x: 235, endPoint y: 160, distance: 109.6
click at [235, 160] on div "1p Izteiksmi sadalot reizinātajos, iegūst (x-3)(x²-3x+9) (x-3)(x²-9) (x-3)(x²+3…" at bounding box center [363, 143] width 380 height 124
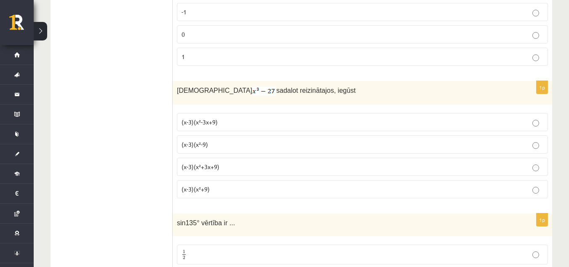
click at [232, 162] on p "(x-3)(x²+3x+9)" at bounding box center [363, 166] width 362 height 9
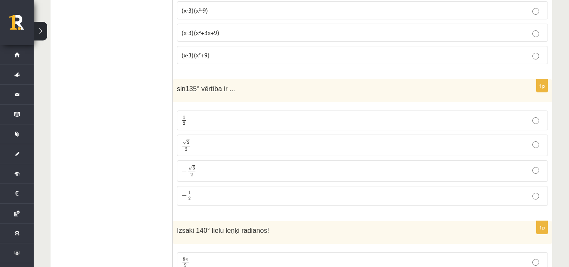
scroll to position [2743, 0]
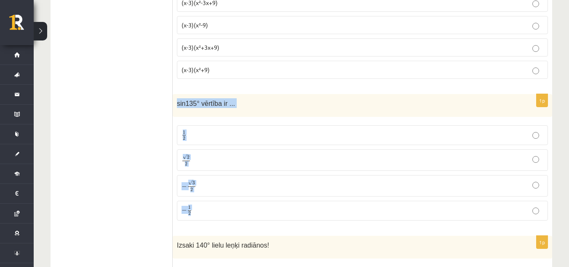
drag, startPoint x: 176, startPoint y: 82, endPoint x: 210, endPoint y: 182, distance: 106.0
click at [210, 182] on div "1p sin135° vērtība ir ... 1 2 1 2 √ 2 2 2 2 − √ 3 2 − 3 2 − 1 2 − 1 2" at bounding box center [363, 160] width 380 height 133
click at [219, 154] on p "√ 2 2 2 2" at bounding box center [363, 160] width 362 height 12
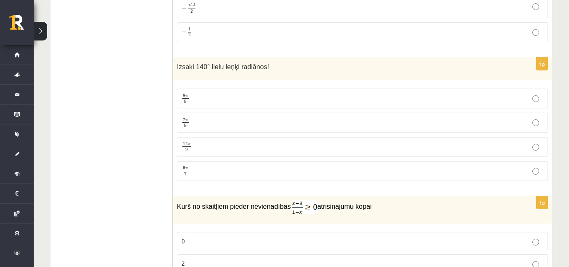
scroll to position [2929, 0]
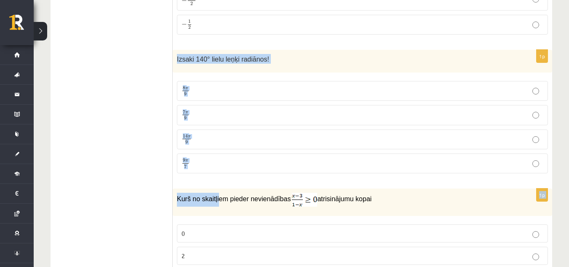
drag, startPoint x: 176, startPoint y: 35, endPoint x: 214, endPoint y: 162, distance: 132.9
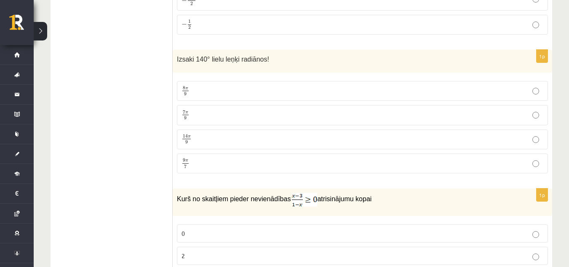
drag, startPoint x: 180, startPoint y: 38, endPoint x: 192, endPoint y: 83, distance: 46.2
click at [192, 83] on div "1p Izsaki 140° lielu leņķi radiānos! 8 π 9 8 π 9 7 π 9 7 π 9 14 π 9 14 π 9 9 π …" at bounding box center [363, 115] width 380 height 130
drag, startPoint x: 172, startPoint y: 28, endPoint x: 197, endPoint y: 121, distance: 96.2
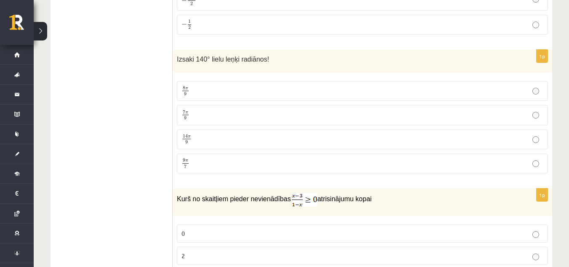
click at [181, 51] on div "1p Izsaki 140° lielu leņķi radiānos! 8 π 9 8 π 9 7 π 9 7 π 9 14 π 9 14 π 9 9 π …" at bounding box center [363, 115] width 380 height 130
drag, startPoint x: 177, startPoint y: 38, endPoint x: 202, endPoint y: 134, distance: 98.9
click at [202, 134] on div "1p Izsaki 140° lielu leņķi radiānos! 8 π 9 8 π 9 7 π 9 7 π 9 14 π 9 14 π 9 9 π …" at bounding box center [363, 115] width 380 height 130
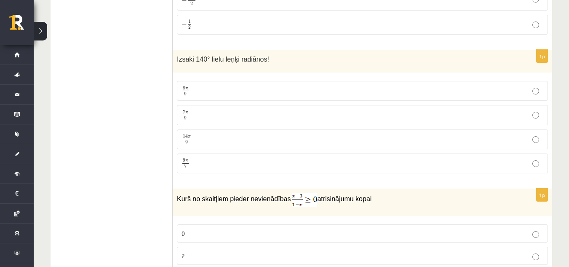
click at [202, 110] on p "7 π 9 7 π 9" at bounding box center [363, 115] width 362 height 11
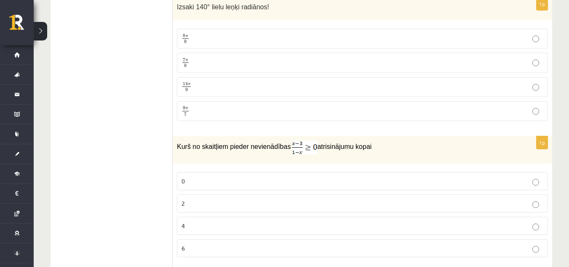
scroll to position [3040, 0]
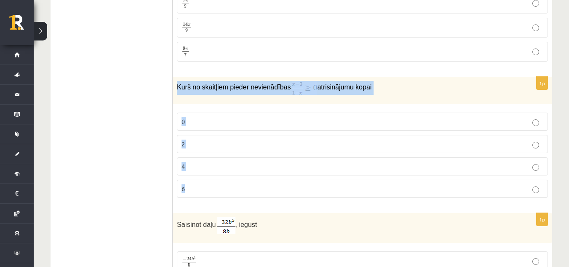
drag, startPoint x: 176, startPoint y: 64, endPoint x: 206, endPoint y: 162, distance: 102.1
click at [206, 162] on div "1p Kurš no skaitļiem pieder nevienādības atrisinājumu kopai 0 2 4 6" at bounding box center [363, 141] width 380 height 128
click at [206, 139] on p "2" at bounding box center [363, 143] width 362 height 9
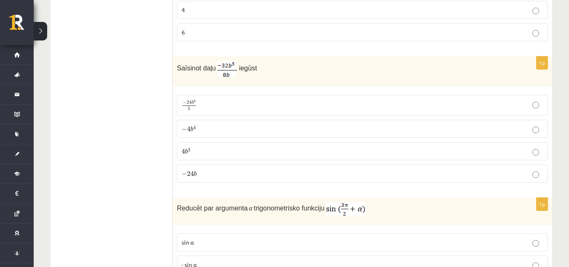
scroll to position [3211, 0]
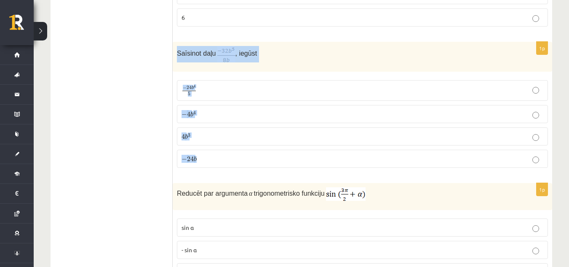
drag, startPoint x: 176, startPoint y: 27, endPoint x: 206, endPoint y: 131, distance: 108.3
click at [206, 131] on div "1p Saīsinot daļu , iegūst − 24 b 4 5 − 24 b 4 5 − 4 b 4 − 4 b 4 4 b 3 4 b 3 − 2…" at bounding box center [363, 108] width 380 height 133
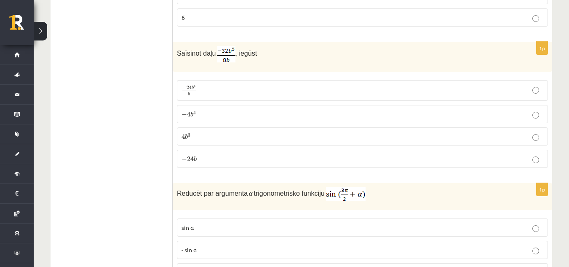
click at [211, 110] on p "− 4 b 4 − 4 b 4" at bounding box center [363, 114] width 362 height 9
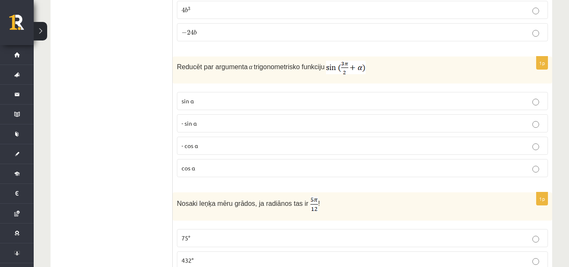
scroll to position [3323, 0]
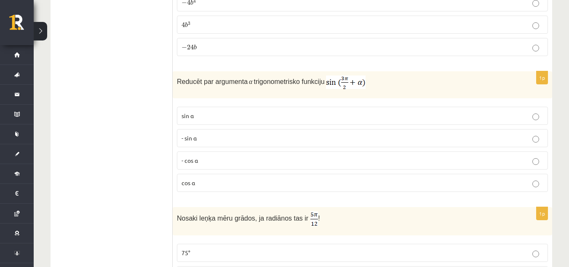
click at [350, 75] on img at bounding box center [346, 81] width 40 height 13
drag, startPoint x: 172, startPoint y: 56, endPoint x: 212, endPoint y: 126, distance: 80.0
click at [190, 73] on div "Reducēt par argumenta α trigonometrisko funkciju" at bounding box center [363, 84] width 380 height 27
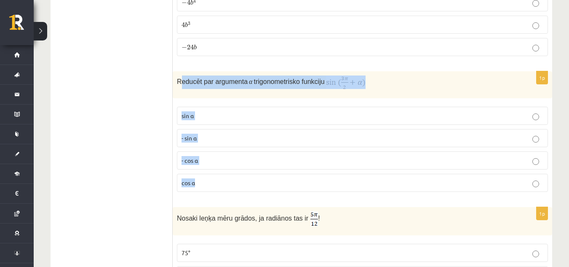
drag, startPoint x: 179, startPoint y: 57, endPoint x: 217, endPoint y: 157, distance: 106.9
click at [217, 157] on div "1p Reducēt par argumenta α trigonometrisko funkciju sin⁡ α - sin ⁡α - cos ⁡α co…" at bounding box center [363, 134] width 380 height 127
click at [184, 75] on p "Reducēt par argumenta α trigonometrisko funkciju" at bounding box center [341, 81] width 329 height 13
drag, startPoint x: 176, startPoint y: 59, endPoint x: 211, endPoint y: 168, distance: 113.8
click at [211, 168] on div "1p Reducēt par argumenta α trigonometrisko funkciju sin⁡ α - sin ⁡α - cos ⁡α co…" at bounding box center [363, 134] width 380 height 127
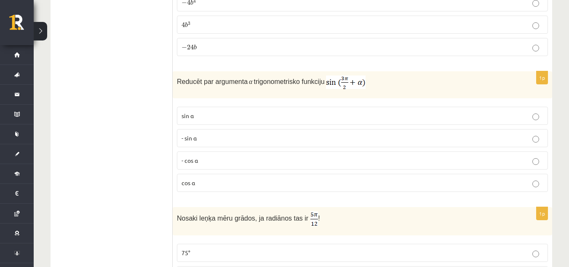
click at [210, 156] on p "- cos ⁡α" at bounding box center [363, 160] width 362 height 9
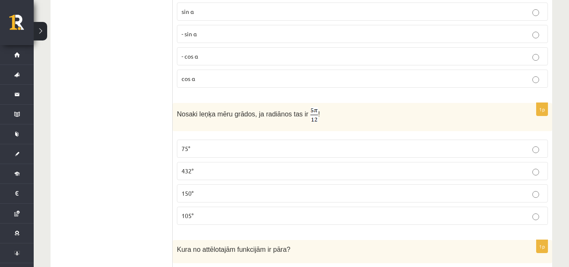
scroll to position [3420, 0]
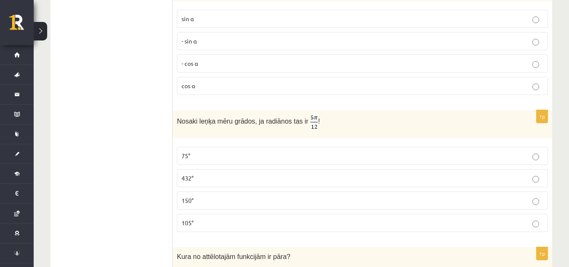
click at [310, 114] on img at bounding box center [314, 121] width 8 height 15
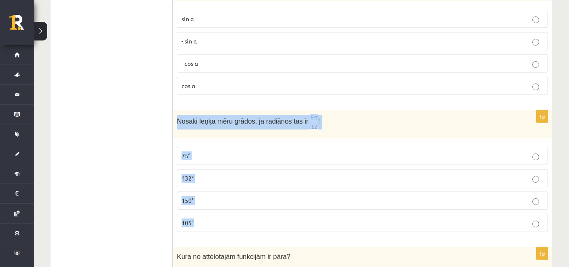
drag, startPoint x: 176, startPoint y: 98, endPoint x: 197, endPoint y: 188, distance: 92.6
click at [197, 188] on div "1p Nosaki leņķa mēru grādos, ja radiānos tas ir ! 75° 432° 150° 105°" at bounding box center [363, 174] width 380 height 128
click at [206, 151] on p "75°" at bounding box center [363, 155] width 362 height 9
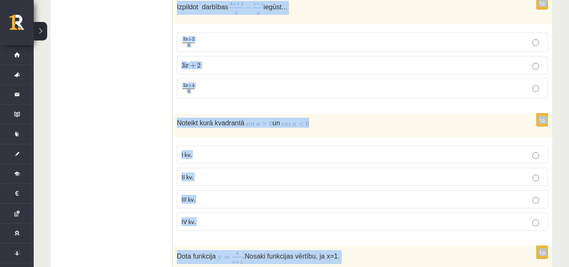
scroll to position [4151, 0]
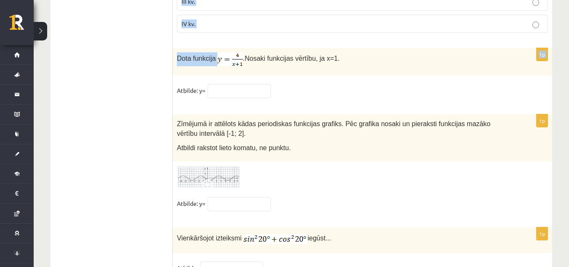
drag, startPoint x: 176, startPoint y: 11, endPoint x: 218, endPoint y: 36, distance: 49.1
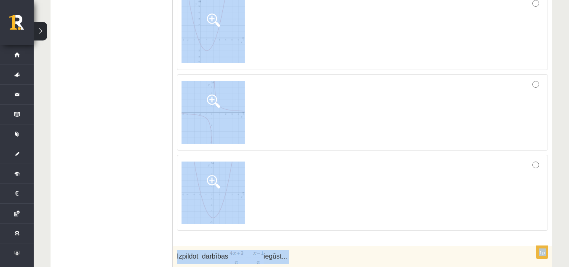
scroll to position [3697, 0]
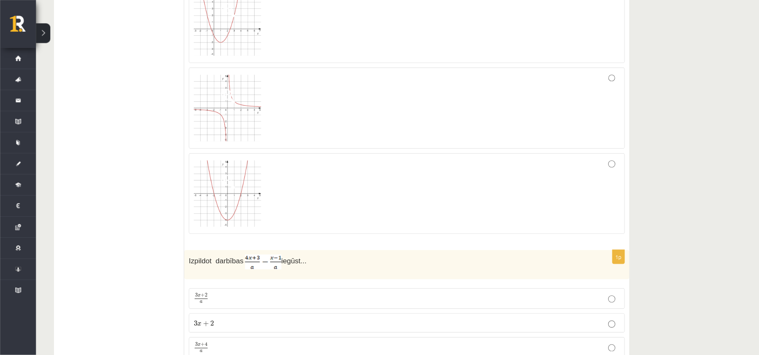
scroll to position [3697, 0]
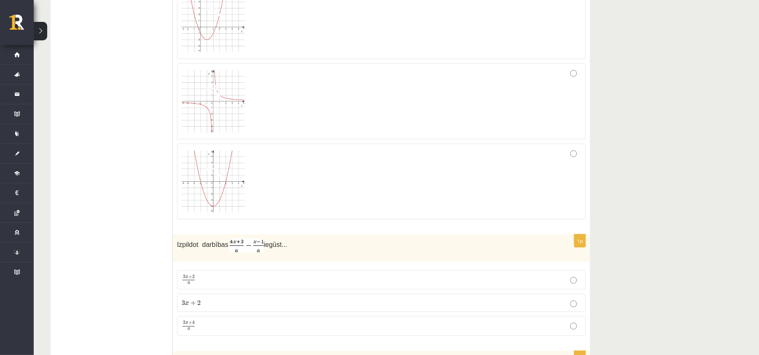
drag, startPoint x: 529, startPoint y: 5, endPoint x: 83, endPoint y: 176, distance: 478.4
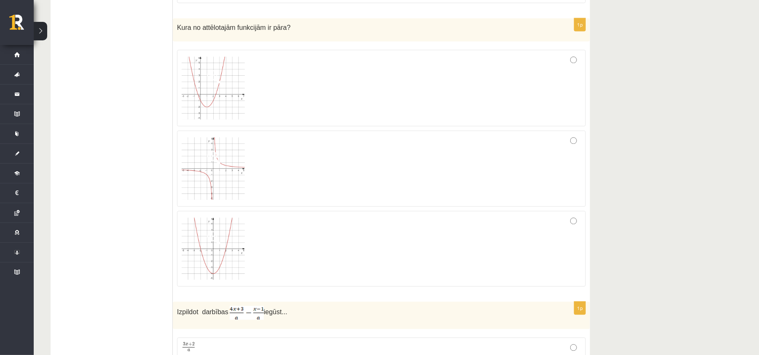
scroll to position [3622, 0]
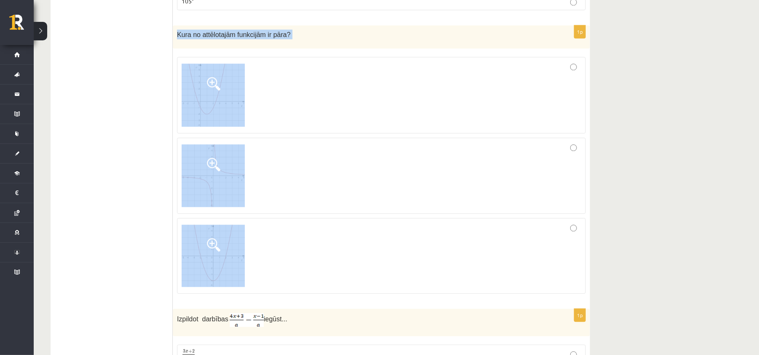
drag, startPoint x: 177, startPoint y: 53, endPoint x: 245, endPoint y: 249, distance: 206.9
click at [245, 249] on div "1p Kura no attēlotajām funkcijām ir pāra?" at bounding box center [381, 162] width 417 height 275
drag, startPoint x: 245, startPoint y: 249, endPoint x: 240, endPoint y: 254, distance: 7.1
click at [240, 254] on div "1p Kura no attēlotajām funkcijām ir pāra?" at bounding box center [381, 162] width 417 height 275
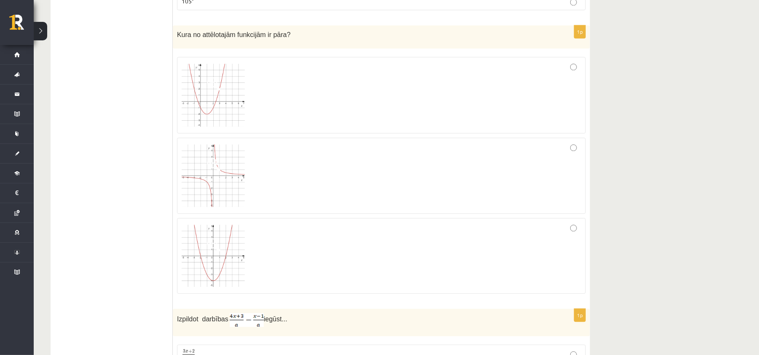
click at [220, 126] on img at bounding box center [213, 95] width 63 height 63
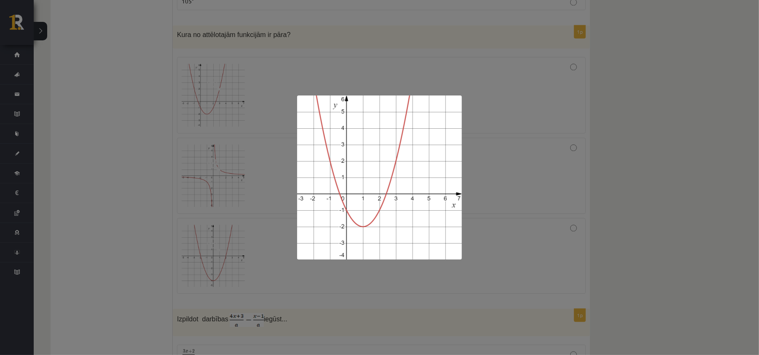
click at [404, 189] on img at bounding box center [379, 178] width 165 height 164
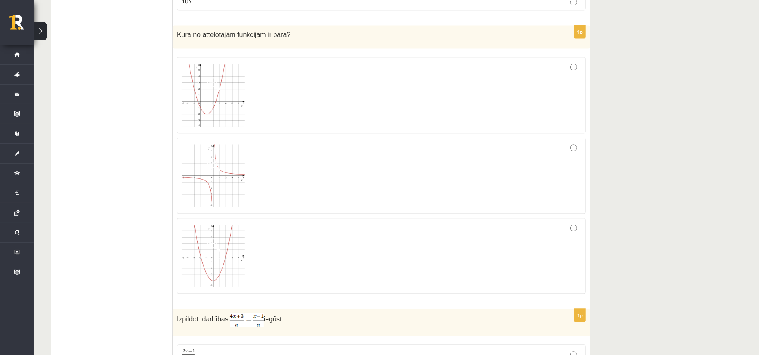
click at [235, 101] on img at bounding box center [213, 95] width 63 height 63
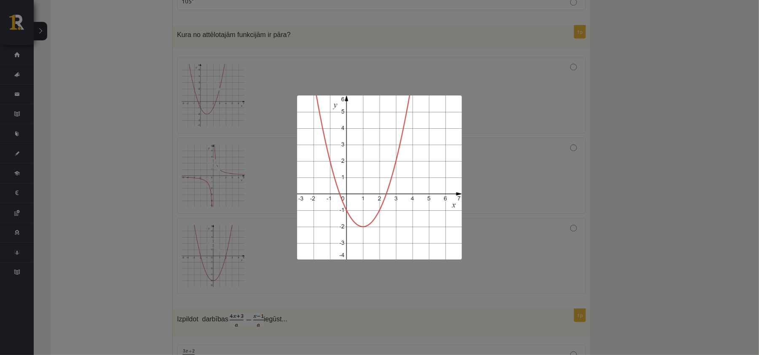
click at [107, 105] on div at bounding box center [379, 177] width 759 height 355
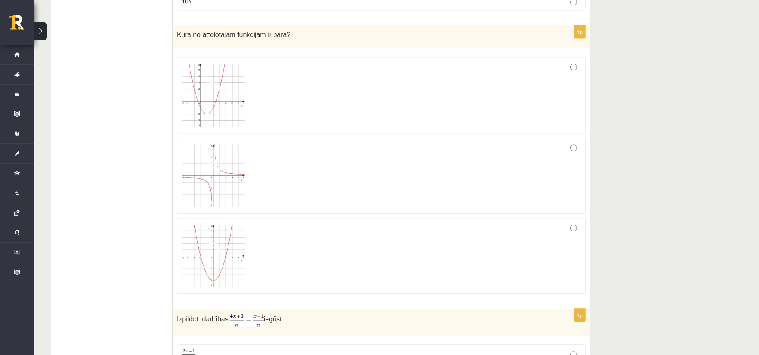
click at [393, 266] on div at bounding box center [381, 256] width 399 height 67
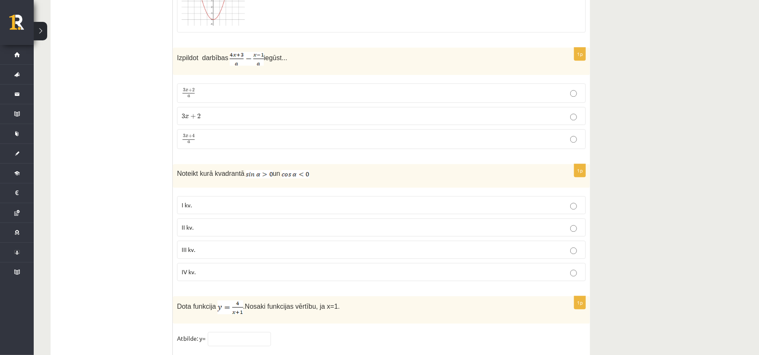
scroll to position [3854, 0]
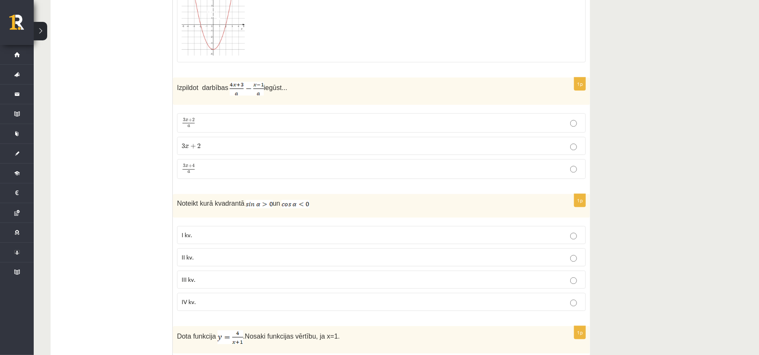
click at [246, 96] on img at bounding box center [247, 89] width 34 height 14
drag, startPoint x: 176, startPoint y: 107, endPoint x: 204, endPoint y: 182, distance: 80.5
click at [204, 182] on div "1p Izpildot darbības iegūst... 3 x + 2 a 3 x + 2 a 3 x + 2 3 x + 2 3 x + 4 a 3 …" at bounding box center [381, 132] width 417 height 108
click at [206, 174] on p "3 x + 4 a 3 x + 4 a" at bounding box center [381, 169] width 399 height 11
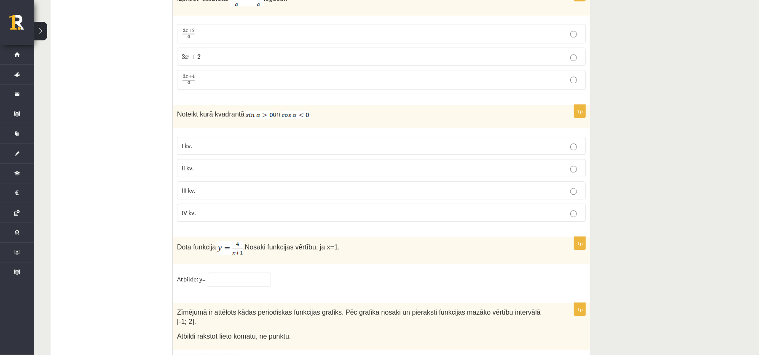
scroll to position [3921, 0]
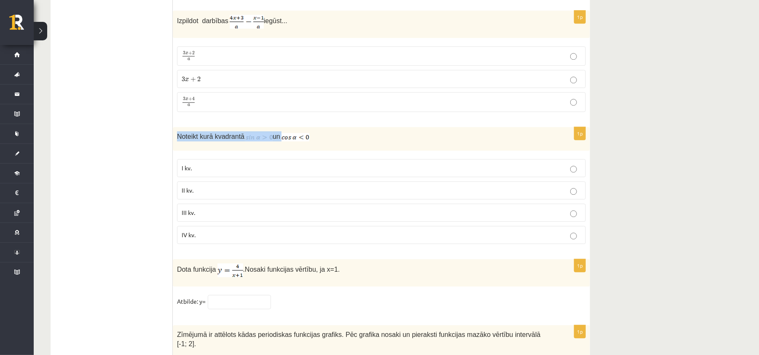
drag, startPoint x: 176, startPoint y: 158, endPoint x: 332, endPoint y: 170, distance: 157.2
click at [332, 151] on div "Noteikt kurā kvadrantā un" at bounding box center [381, 139] width 417 height 24
drag, startPoint x: 174, startPoint y: 157, endPoint x: 334, endPoint y: 168, distance: 160.0
click at [334, 151] on div "Noteikt kurā kvadrantā un" at bounding box center [381, 139] width 417 height 24
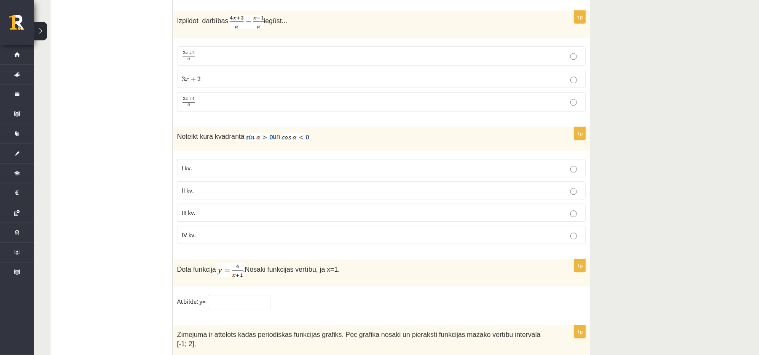
click at [312, 142] on p "Noteikt kurā kvadrantā un" at bounding box center [360, 136] width 366 height 10
click at [192, 195] on p "II kv." at bounding box center [381, 190] width 399 height 9
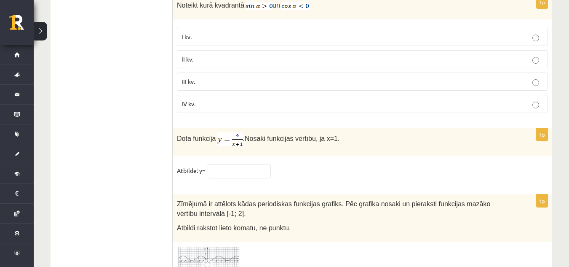
scroll to position [4057, 0]
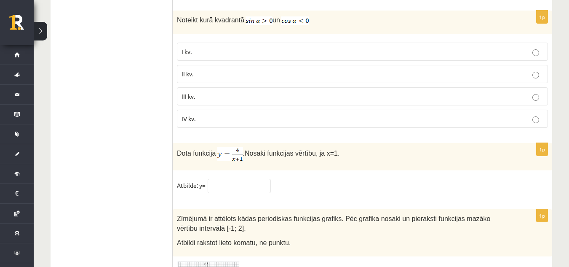
click at [231, 147] on img at bounding box center [230, 154] width 26 height 14
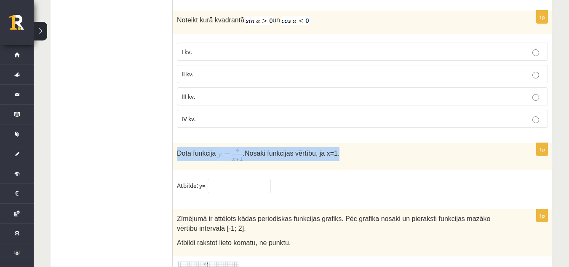
drag, startPoint x: 177, startPoint y: 130, endPoint x: 347, endPoint y: 133, distance: 169.8
click at [347, 147] on p "Dota funkcija . Nosaki funkcijas vērtību, ja x=1." at bounding box center [341, 154] width 329 height 14
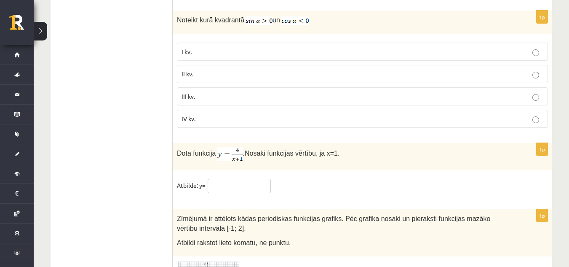
click at [234, 179] on input "text" at bounding box center [239, 186] width 63 height 14
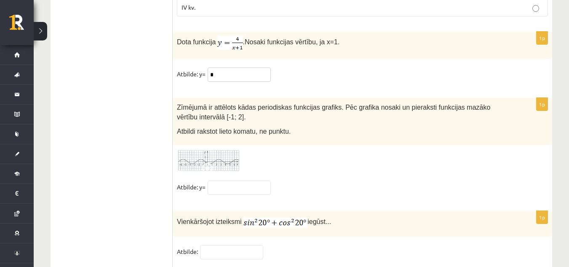
scroll to position [4173, 0]
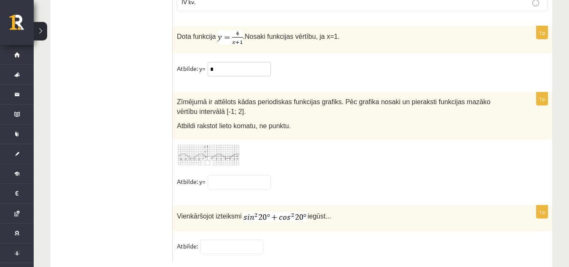
type input "*"
click at [230, 144] on img at bounding box center [208, 155] width 63 height 23
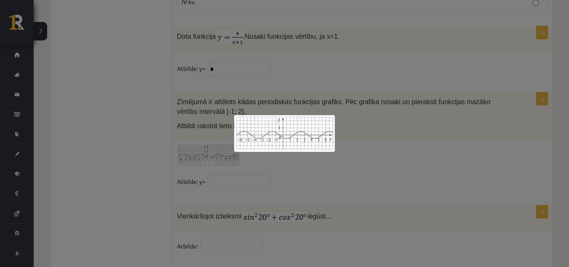
click at [134, 131] on div at bounding box center [284, 133] width 569 height 267
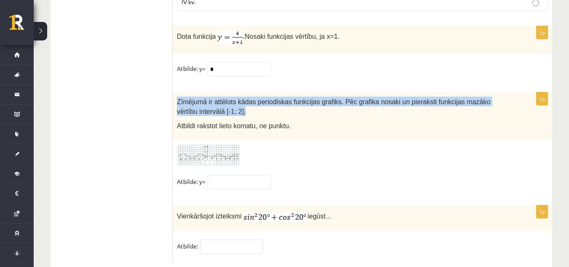
drag, startPoint x: 177, startPoint y: 78, endPoint x: 204, endPoint y: 90, distance: 29.8
click at [204, 96] on p "Zīmējumā ir attēlots kādas periodiskas funkcijas grafiks. Pēc grafika nosaki un…" at bounding box center [341, 105] width 329 height 19
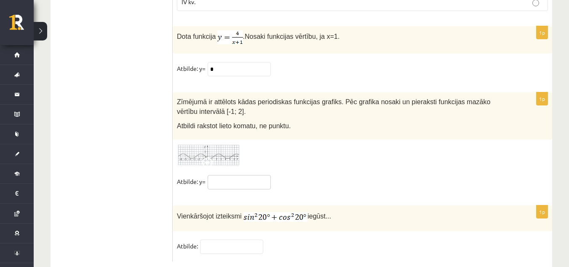
click at [231, 175] on input "text" at bounding box center [239, 182] width 63 height 14
type input "*"
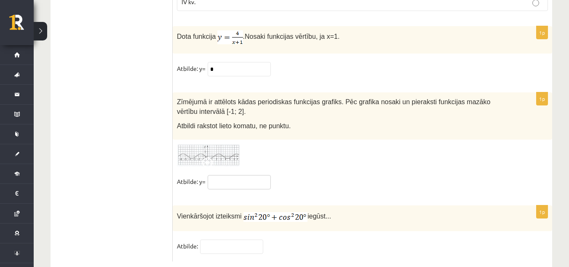
type input "*"
type input "**"
click at [276, 212] on img at bounding box center [275, 217] width 64 height 10
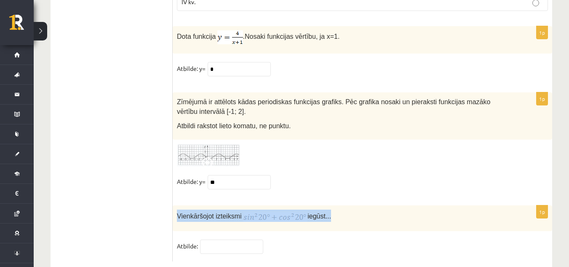
drag, startPoint x: 174, startPoint y: 192, endPoint x: 341, endPoint y: 191, distance: 167.2
click at [341, 205] on div "Vienkāršojot izteiksmi iegūst..." at bounding box center [363, 218] width 380 height 26
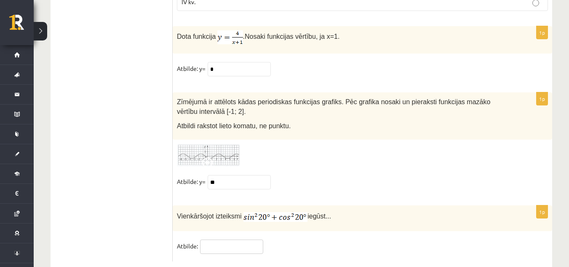
click at [221, 239] on input "text" at bounding box center [231, 246] width 63 height 14
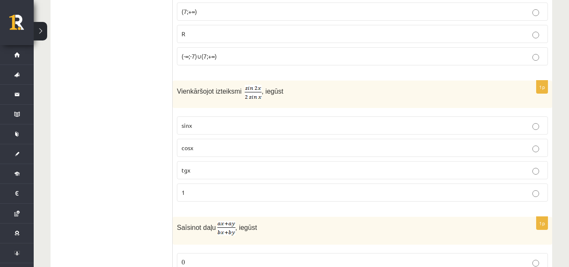
scroll to position [0, 0]
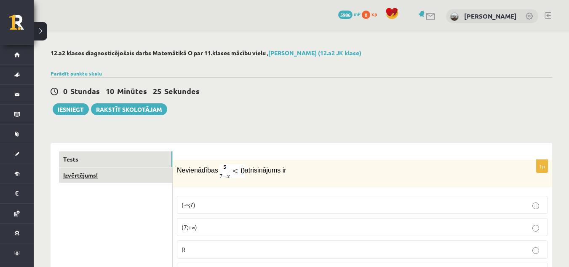
type input "*"
click at [133, 177] on link "Izvērtējums!" at bounding box center [115, 175] width 113 height 16
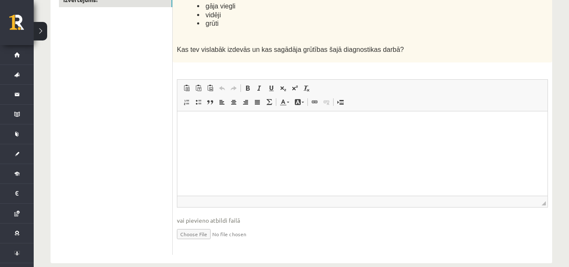
scroll to position [177, 0]
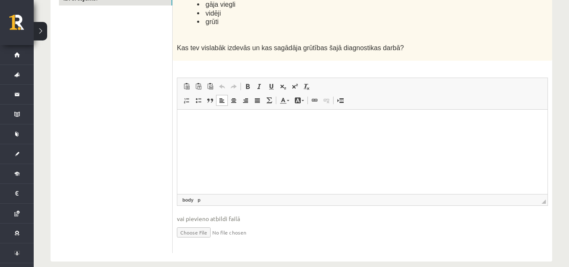
click at [353, 134] on html at bounding box center [362, 122] width 370 height 26
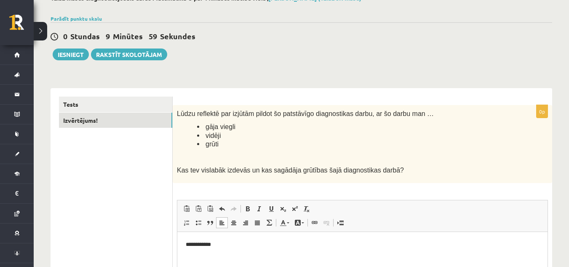
scroll to position [54, 0]
click at [72, 52] on button "Iesniegt" at bounding box center [71, 55] width 36 height 12
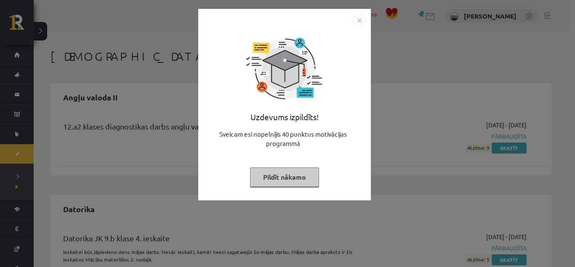
click at [289, 174] on button "Pildīt nākamo" at bounding box center [284, 176] width 69 height 19
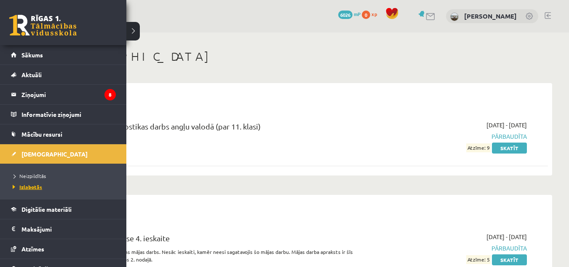
click at [33, 183] on link "Izlabotās" at bounding box center [64, 187] width 107 height 8
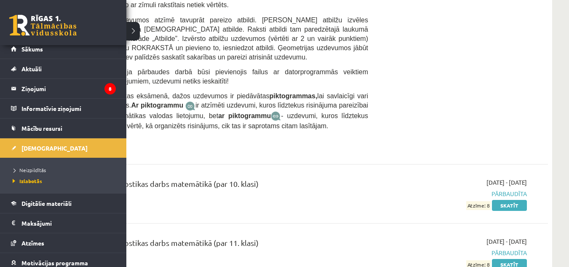
scroll to position [0, 0]
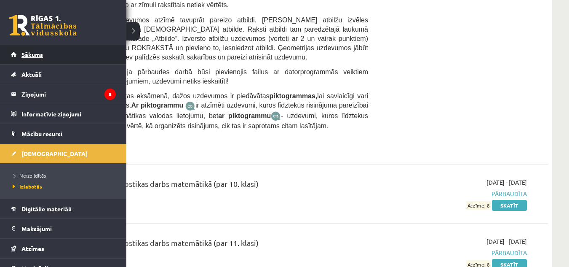
click at [62, 54] on link "Sākums" at bounding box center [63, 54] width 105 height 19
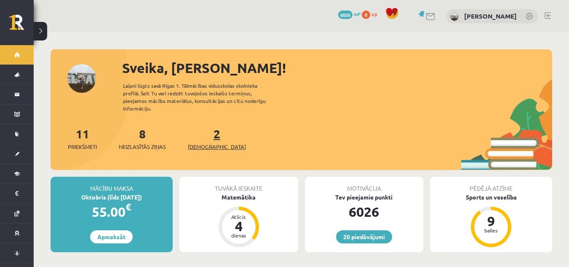
click at [206, 142] on span "[DEMOGRAPHIC_DATA]" at bounding box center [217, 146] width 58 height 8
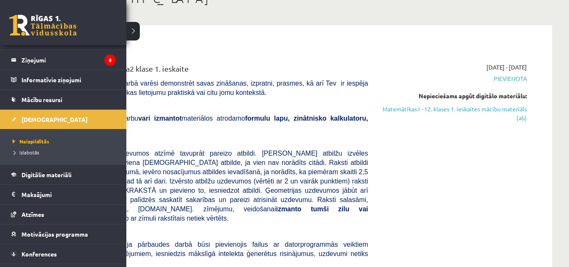
scroll to position [51, 0]
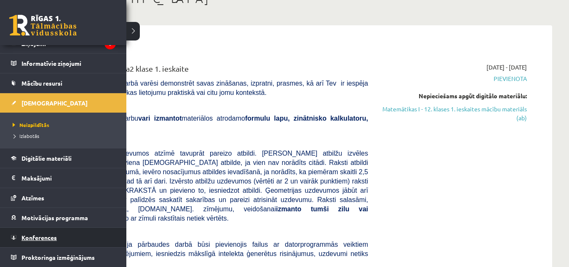
click at [66, 232] on link "Konferences" at bounding box center [63, 236] width 105 height 19
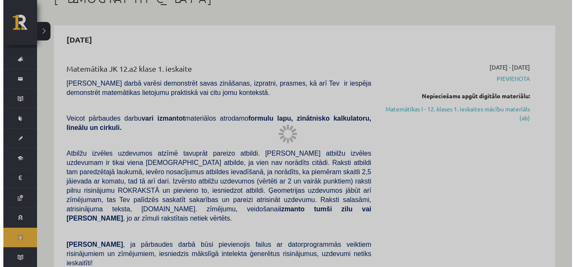
scroll to position [16, 0]
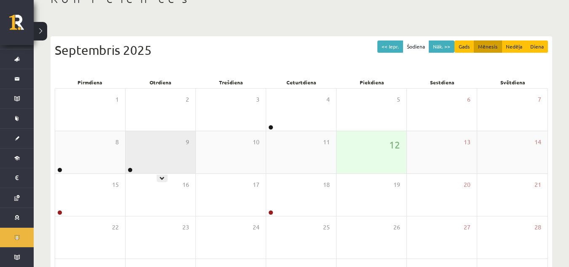
click at [163, 141] on div "9" at bounding box center [161, 152] width 70 height 42
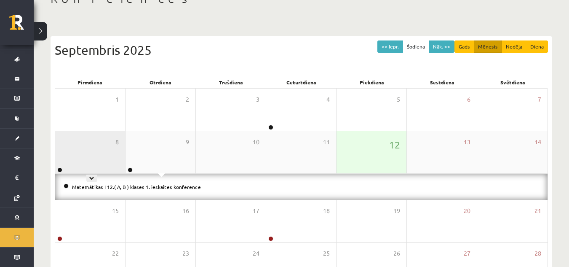
click at [107, 145] on div "8" at bounding box center [90, 152] width 70 height 42
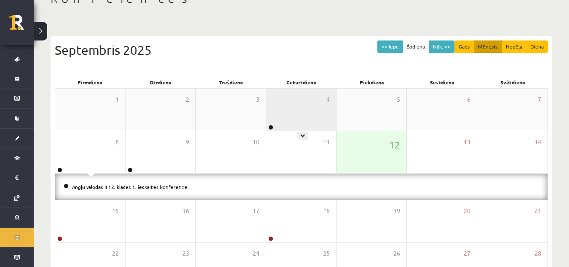
click at [307, 103] on div "4" at bounding box center [301, 109] width 70 height 42
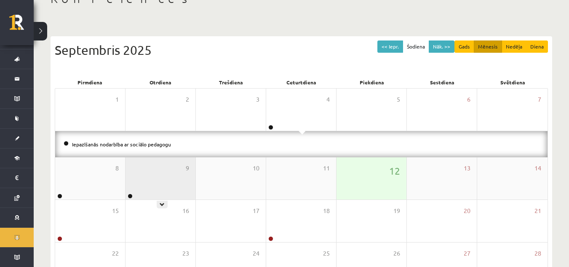
click at [158, 179] on div "9" at bounding box center [161, 178] width 70 height 42
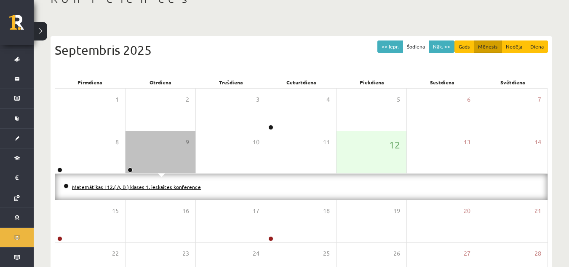
click at [162, 188] on link "Matemātikas I 12.( A, B ) klases 1. ieskaites konference" at bounding box center [136, 186] width 129 height 7
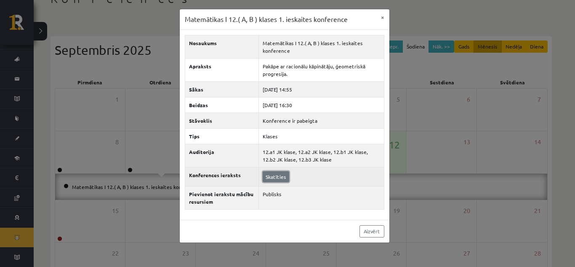
click at [273, 173] on link "Skatīties" at bounding box center [276, 176] width 27 height 11
